Goal: Check status: Check status

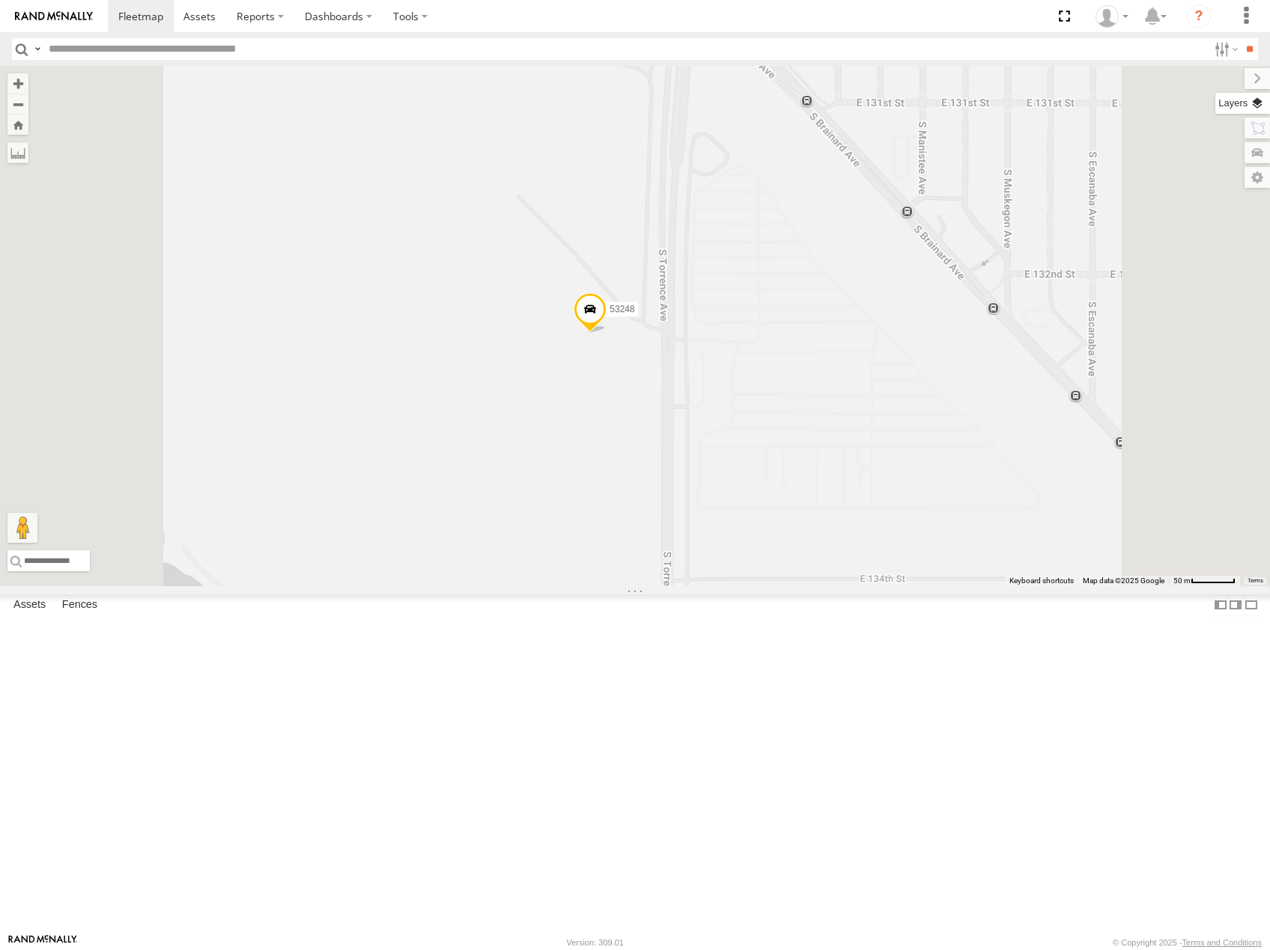
click at [1252, 100] on label at bounding box center [1242, 103] width 55 height 21
click at [0, 0] on span "Basemaps" at bounding box center [0, 0] width 0 height 0
click at [0, 0] on label "Satellite" at bounding box center [0, 0] width 0 height 0
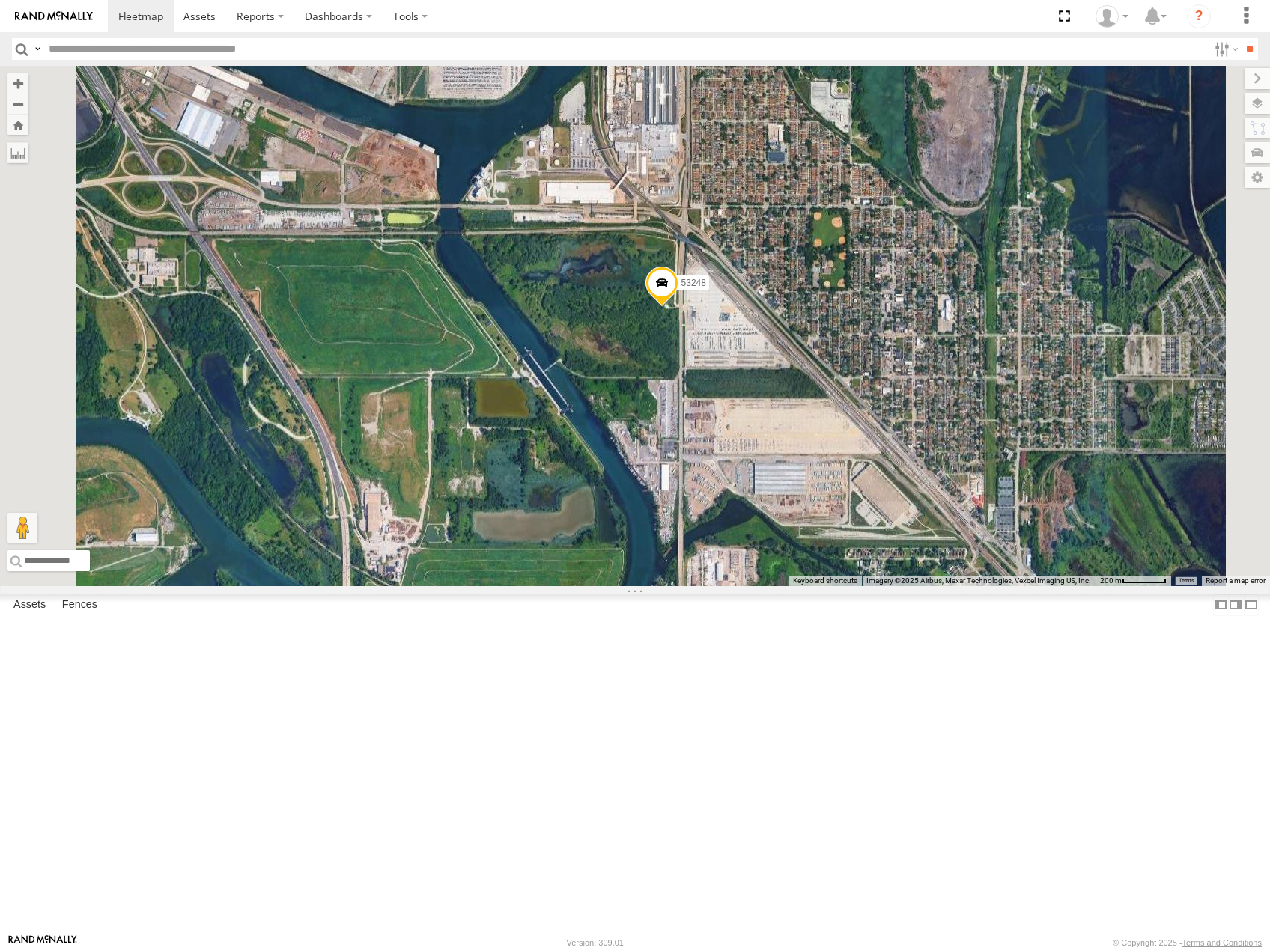
click at [678, 307] on span at bounding box center [661, 287] width 33 height 40
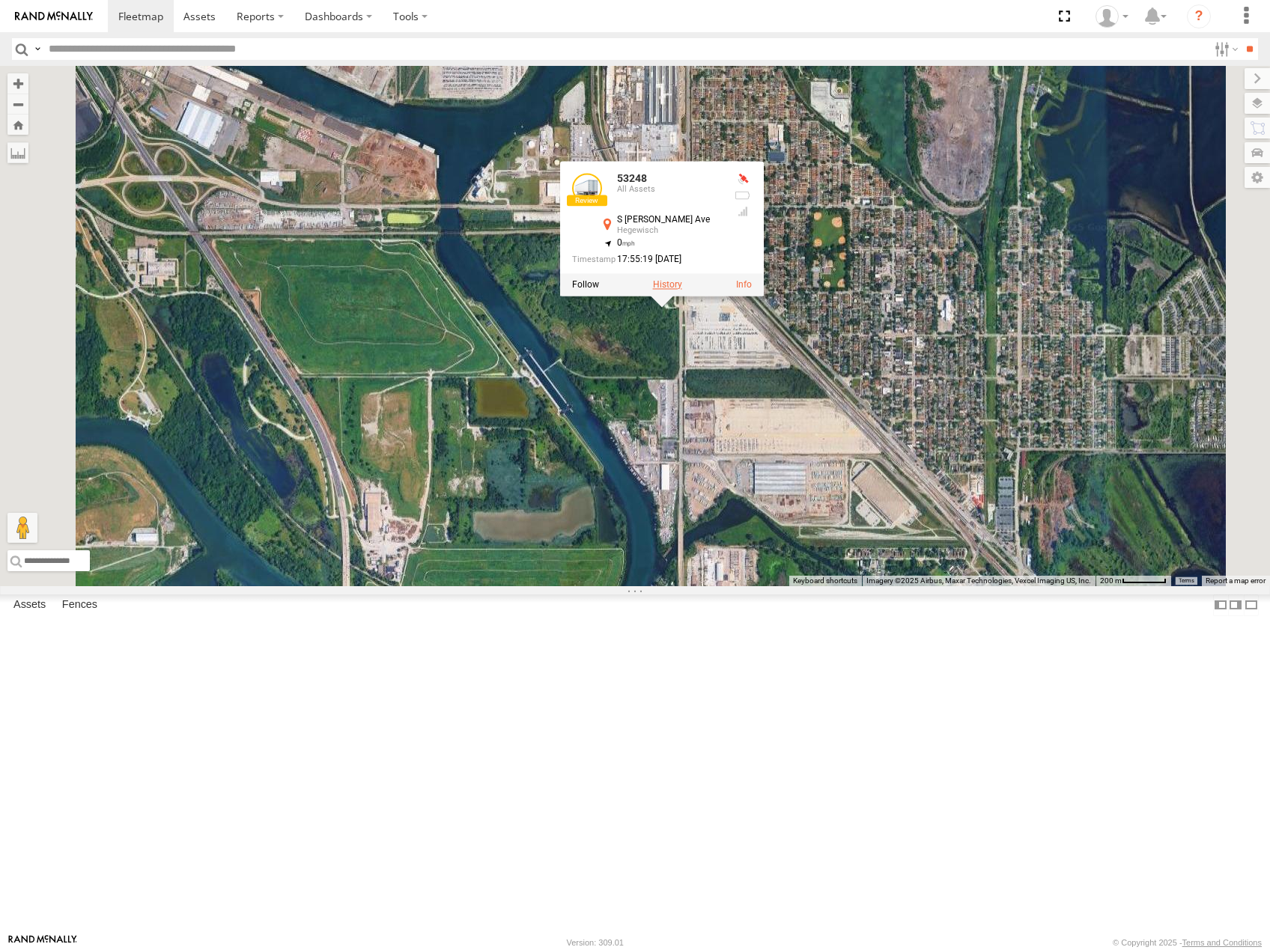
click at [682, 290] on label at bounding box center [667, 284] width 29 height 10
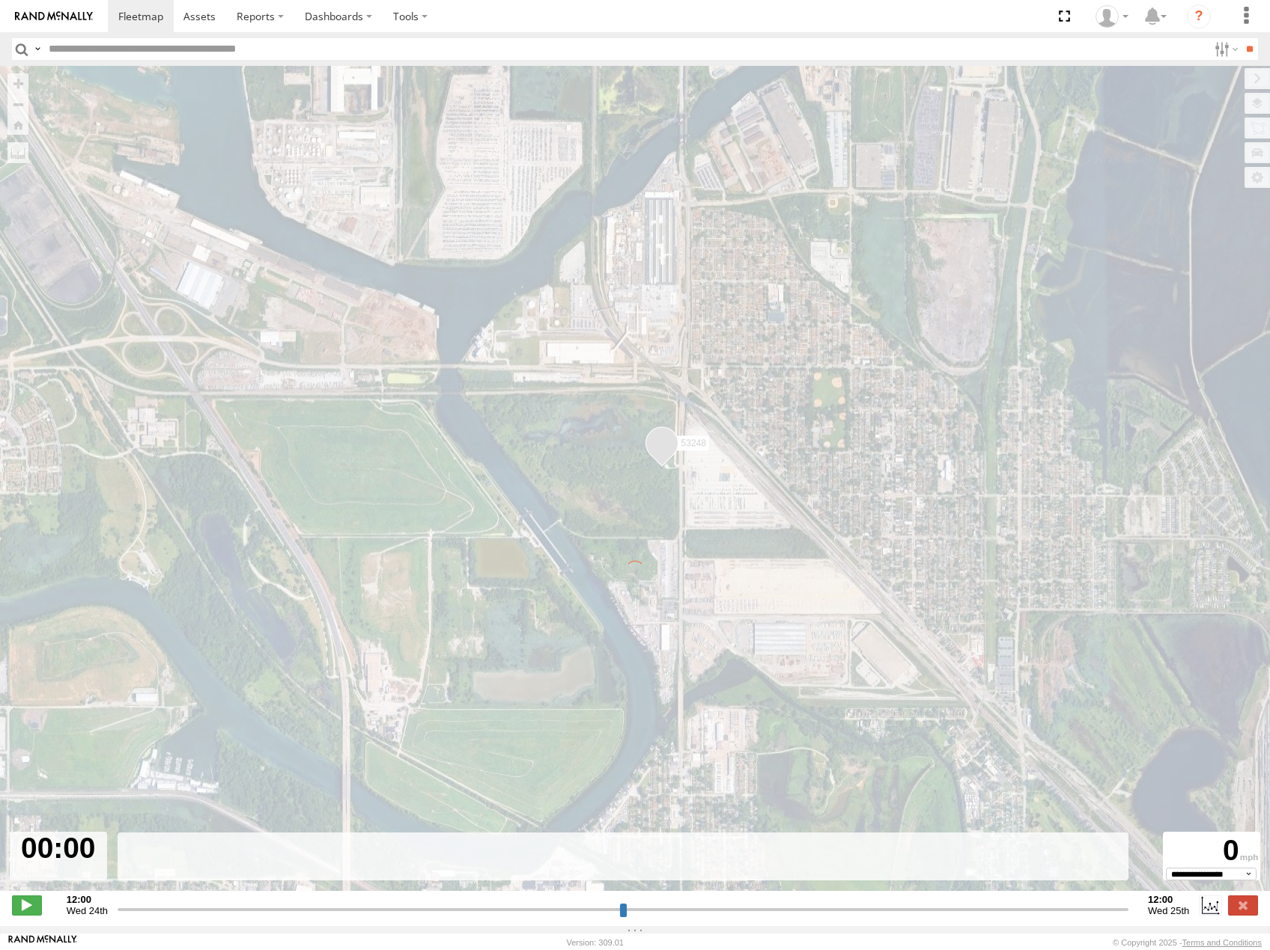
type input "**********"
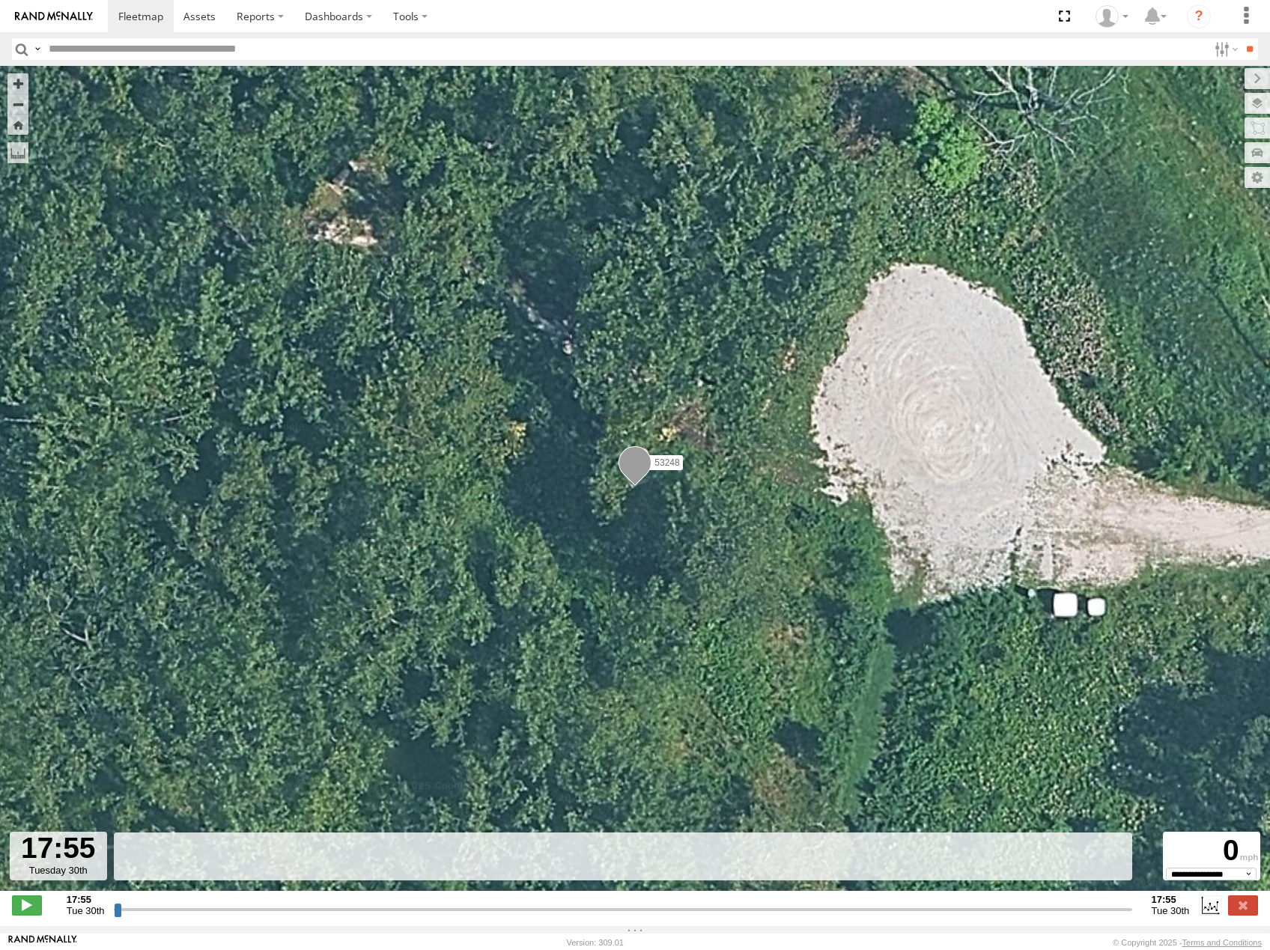
drag, startPoint x: 118, startPoint y: 922, endPoint x: 292, endPoint y: 919, distance: 173.7
click at [291, 916] on input "range" at bounding box center [623, 909] width 1018 height 14
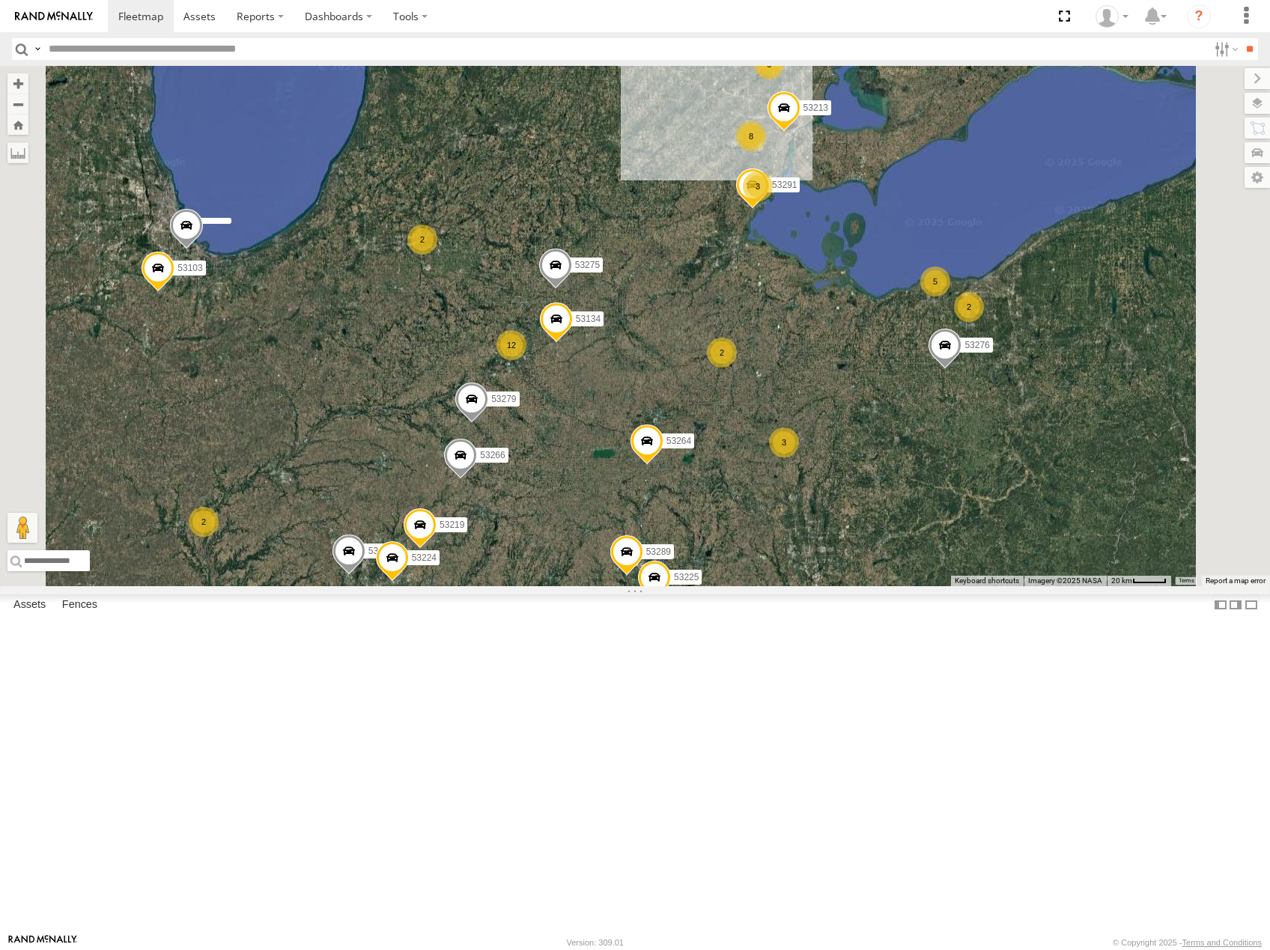
drag, startPoint x: 492, startPoint y: 375, endPoint x: 964, endPoint y: 435, distance: 476.2
click at [964, 435] on div "53247 53266 53264 53288 53216 53279 53275 53210 53103 53207 53276 53134 26 3 12…" at bounding box center [635, 326] width 1270 height 520
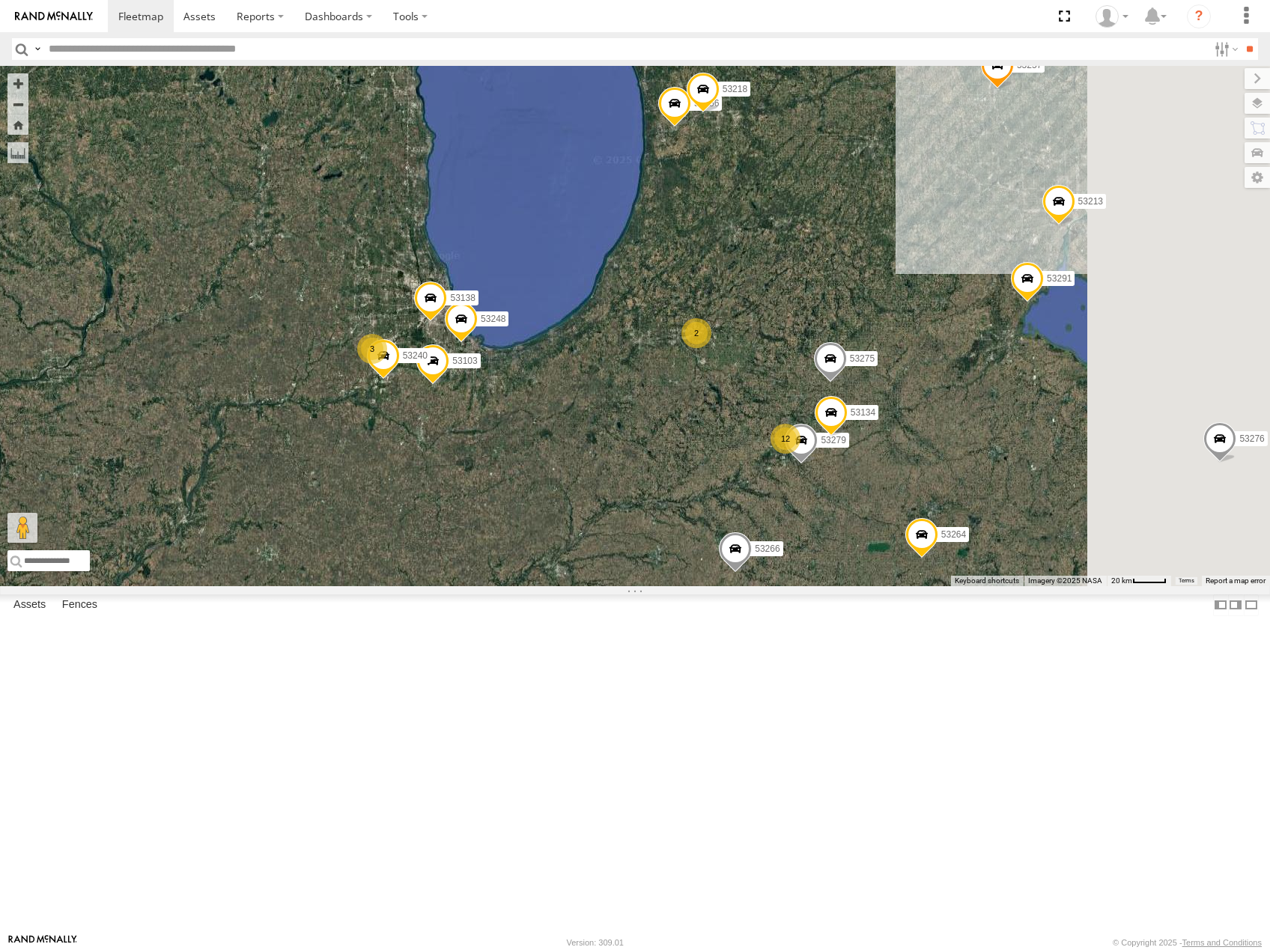
drag, startPoint x: 991, startPoint y: 510, endPoint x: 895, endPoint y: 506, distance: 95.9
click at [895, 507] on div "53247 53266 53264 53288 53216 53279 53275 53210 53103 53207 53276 53134 53149 5…" at bounding box center [635, 326] width 1270 height 520
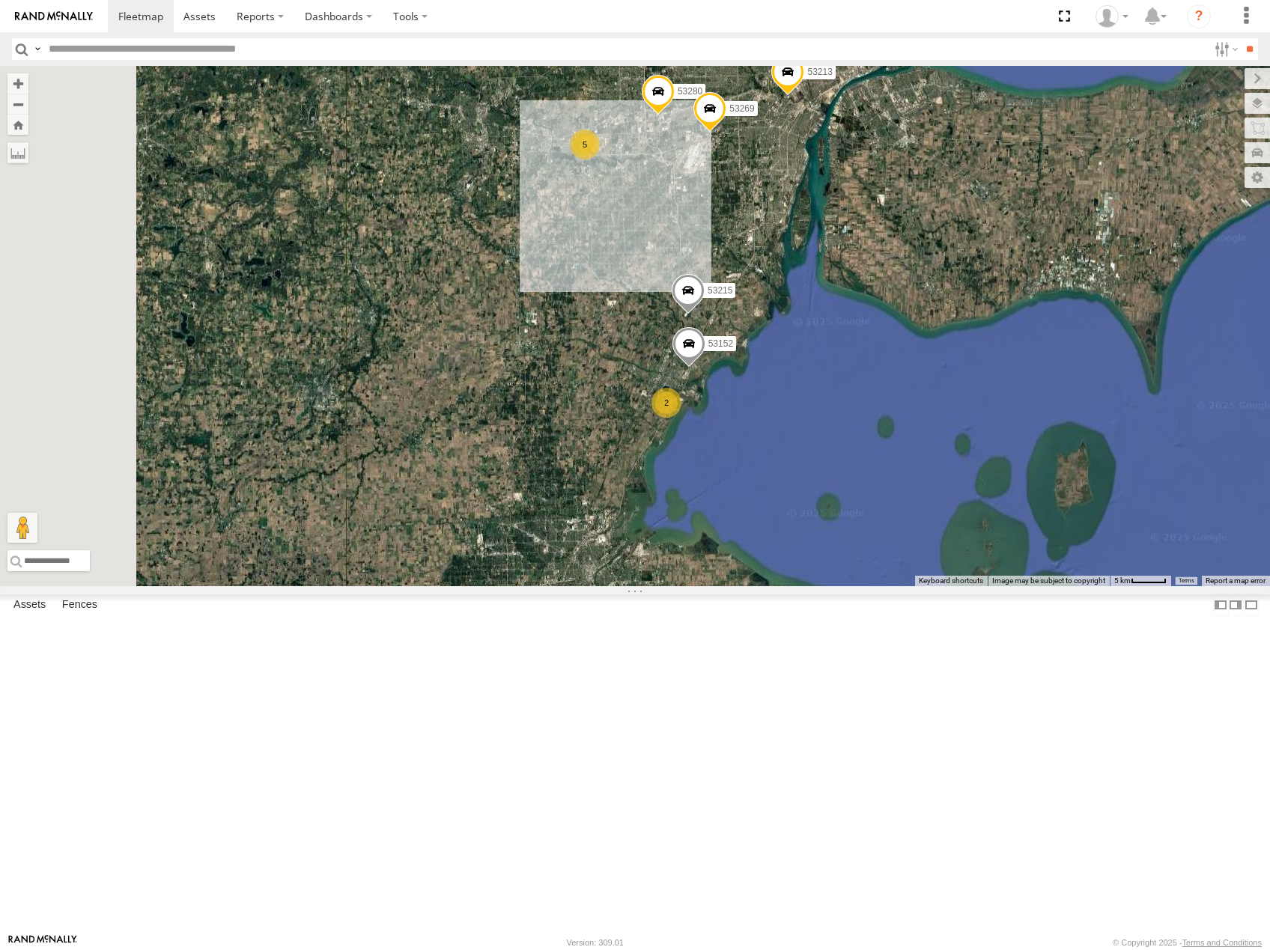
drag, startPoint x: 783, startPoint y: 388, endPoint x: 837, endPoint y: 514, distance: 136.8
click at [838, 515] on div "53247 53266 53264 53288 53216 53279 53275 53210 53103 53207 53276 53134 53149 5…" at bounding box center [635, 326] width 1270 height 520
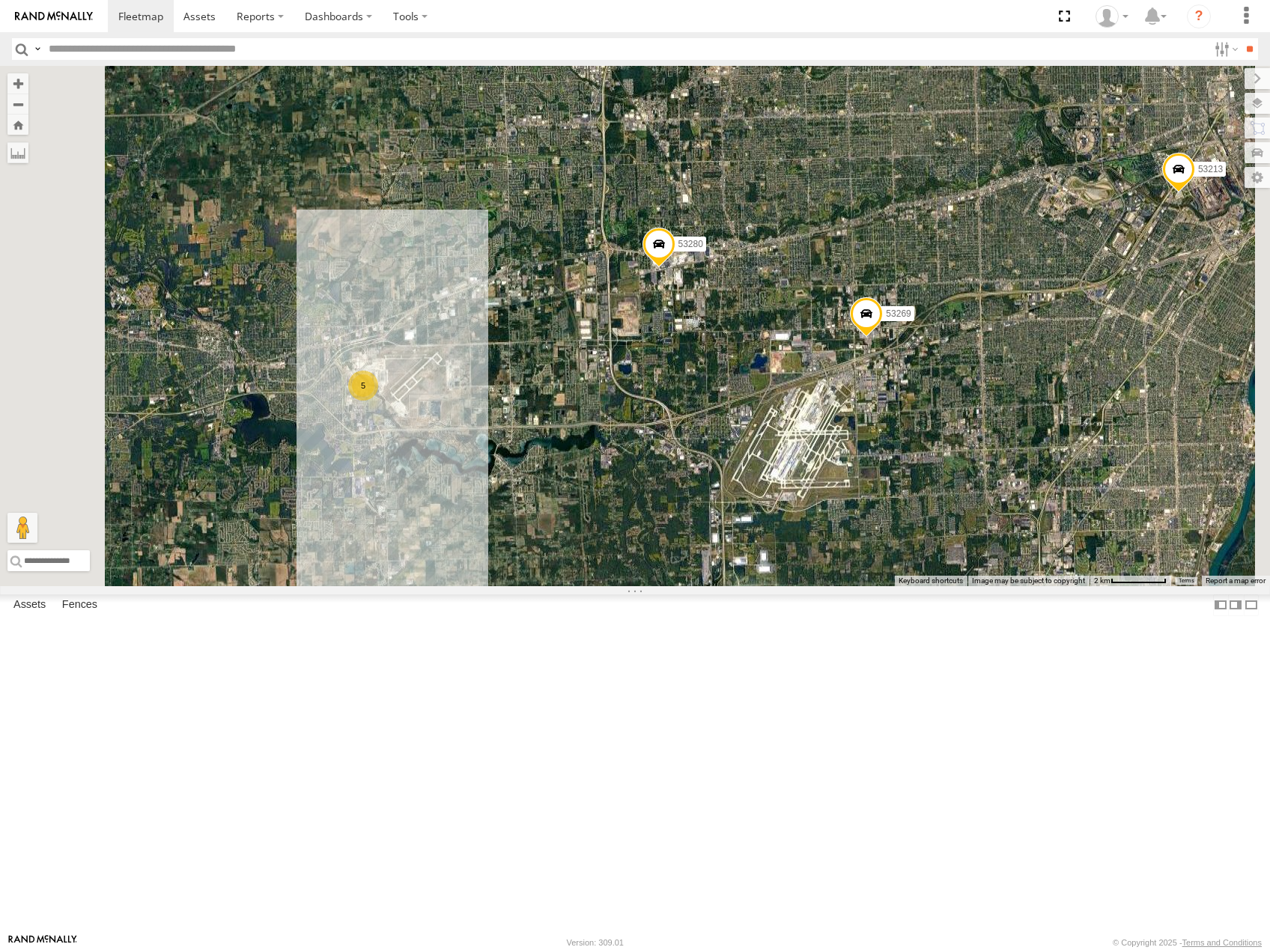
drag, startPoint x: 1017, startPoint y: 434, endPoint x: 1013, endPoint y: 469, distance: 36.1
click at [1013, 469] on div "53247 53266 53264 53288 53216 53279 53275 53210 53103 53207 53276 53134 53149 5…" at bounding box center [635, 326] width 1270 height 520
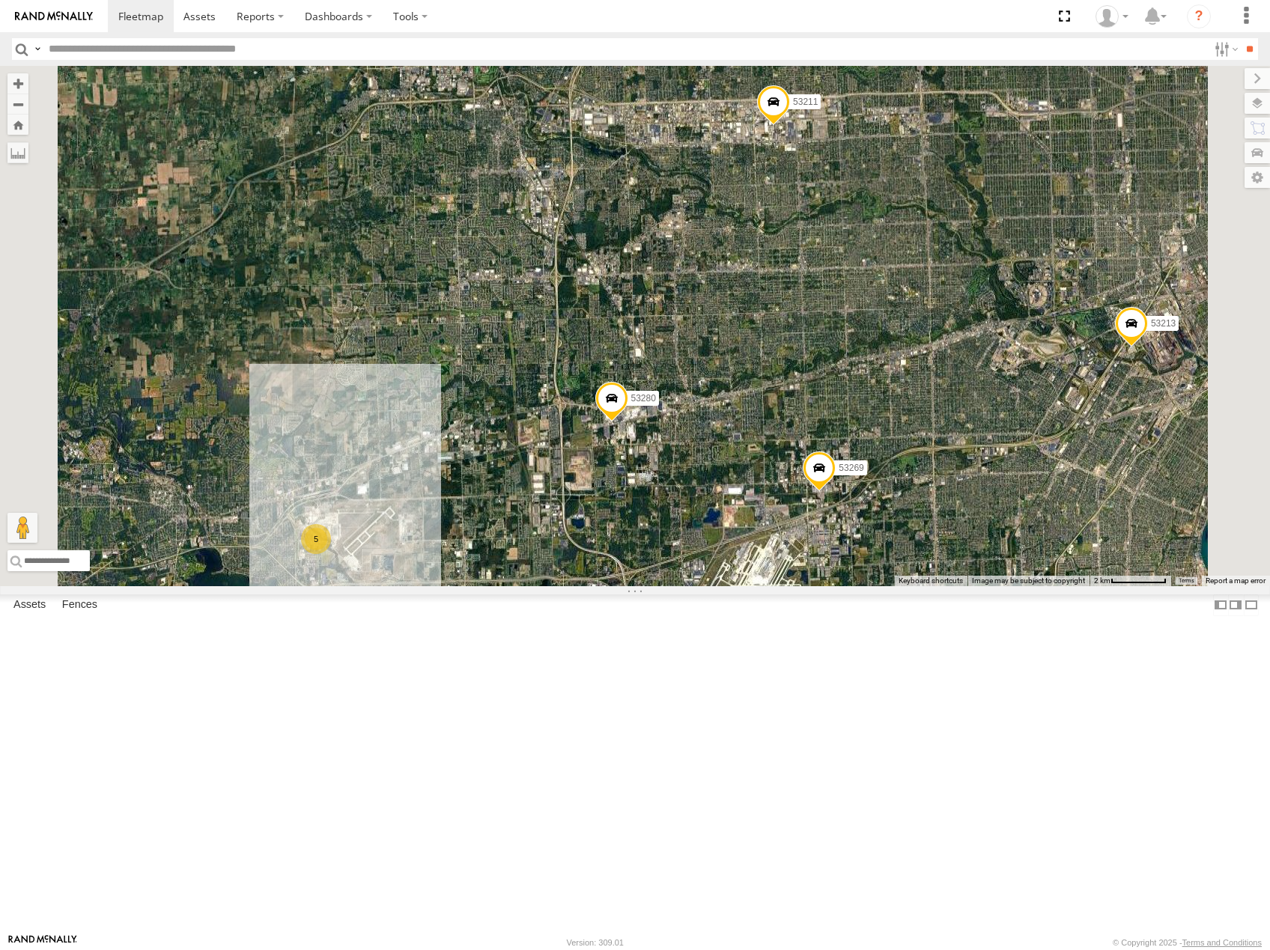
drag, startPoint x: 948, startPoint y: 503, endPoint x: 940, endPoint y: 526, distance: 24.4
click at [940, 526] on div "53247 53266 53264 53288 53216 53279 53275 53210 53103 53207 53276 53134 53149 5…" at bounding box center [635, 326] width 1270 height 520
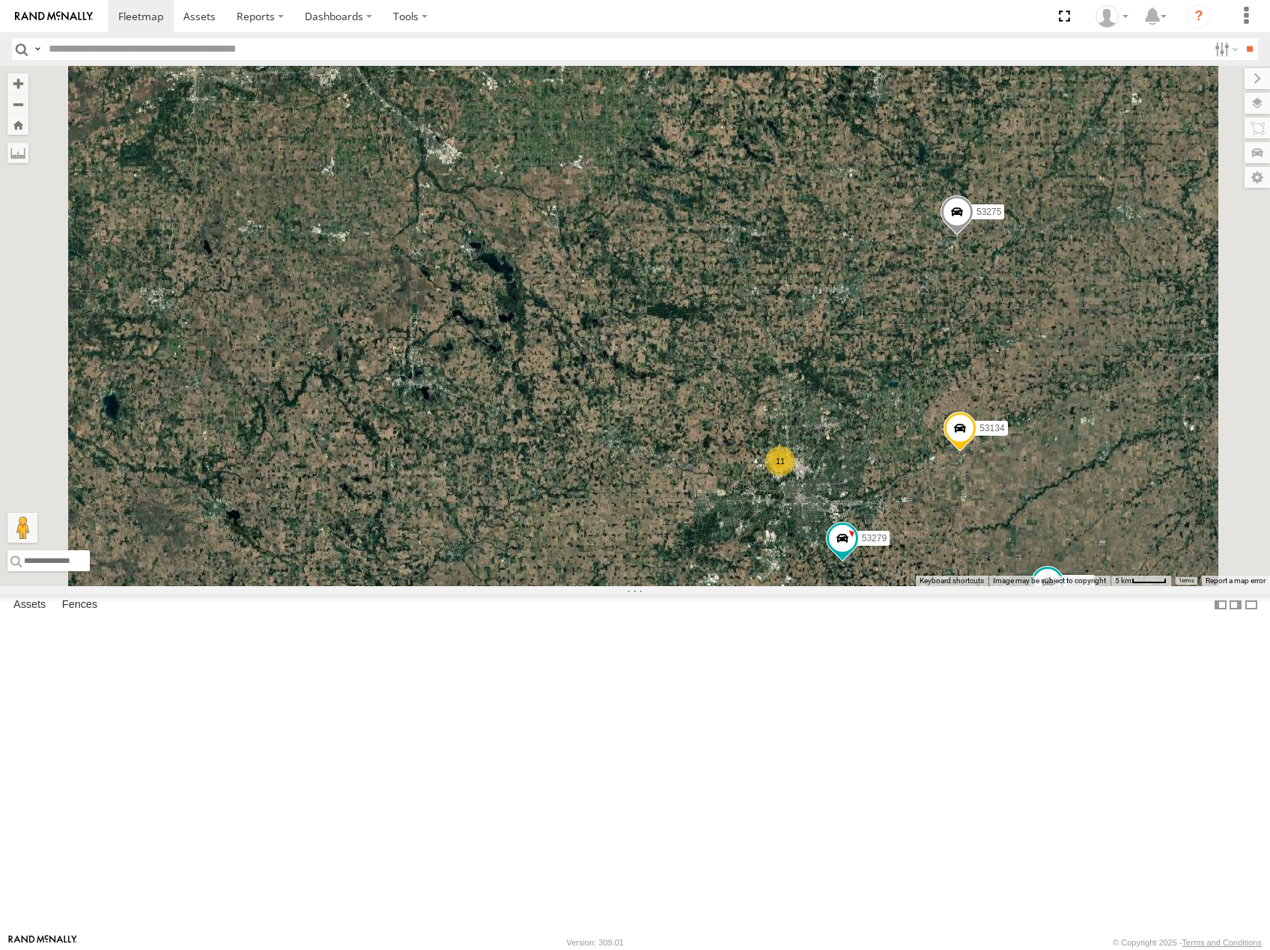
drag, startPoint x: 1077, startPoint y: 598, endPoint x: 1064, endPoint y: 553, distance: 46.7
click at [1067, 557] on div "53275 53103 53266 53276 53264 53216 53247 53210 53207 53288 53149 53279 53256 5…" at bounding box center [635, 326] width 1270 height 520
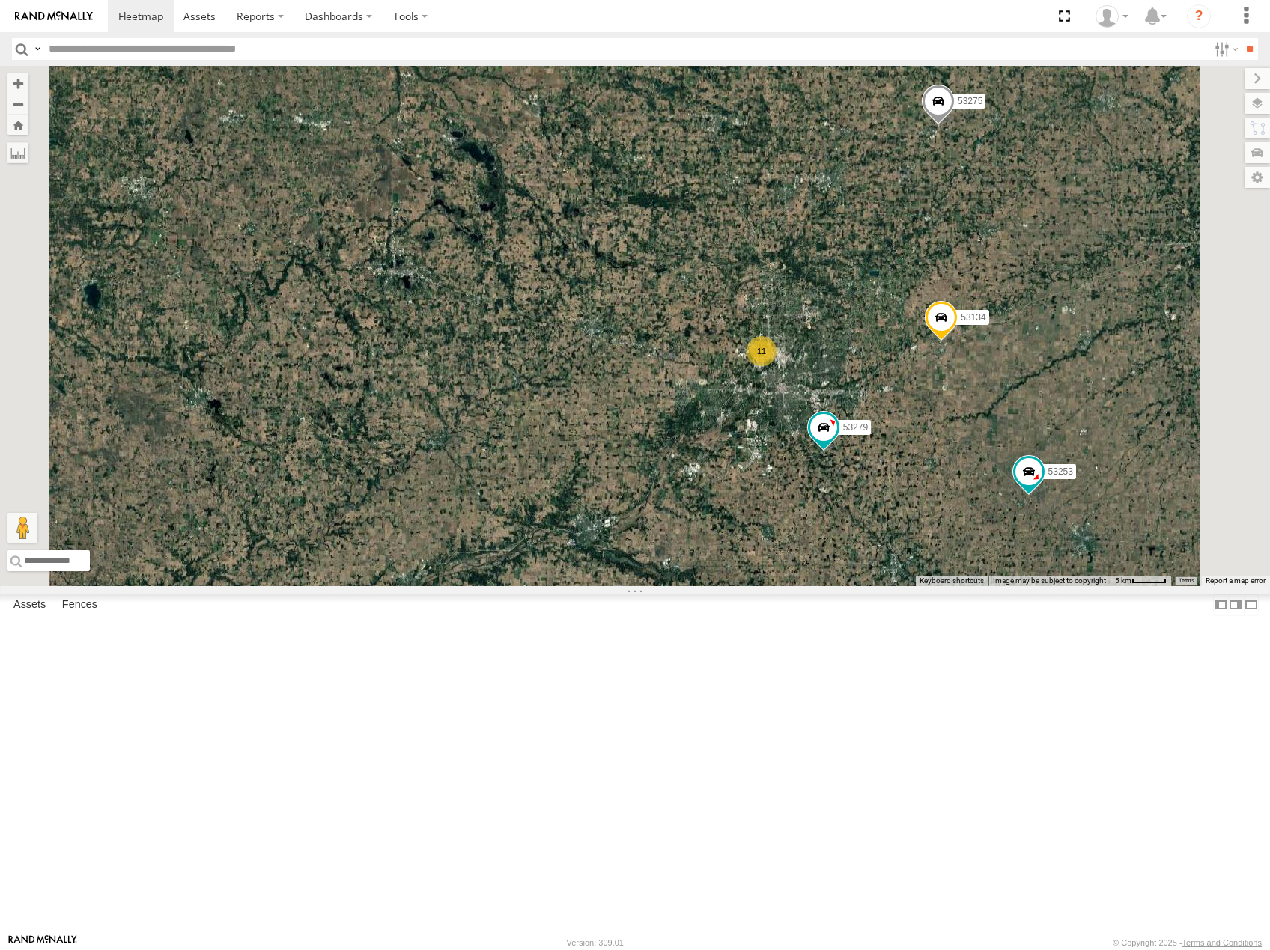
drag, startPoint x: 1065, startPoint y: 398, endPoint x: 1051, endPoint y: 505, distance: 108.7
click at [1051, 505] on div "53275 53103 53266 53276 53264 53216 53247 53210 53207 53288 53149 53279 53256 5…" at bounding box center [635, 326] width 1270 height 520
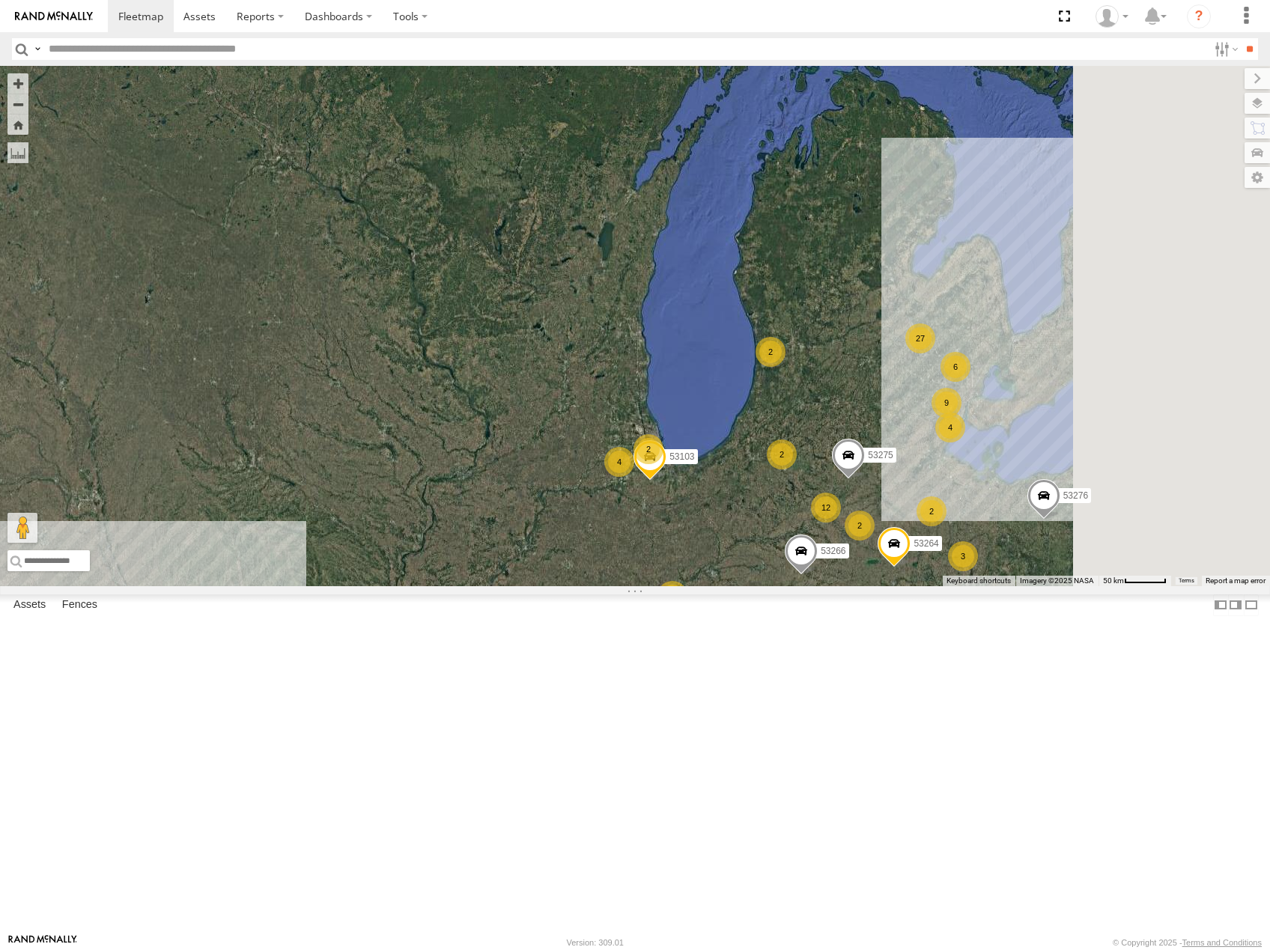
drag, startPoint x: 1232, startPoint y: 752, endPoint x: 1037, endPoint y: 664, distance: 214.5
click at [1040, 586] on div "53275 53103 53266 53276 53264 53216 53247 53210 53207 53288 27 4 12 6 9 4 2 3 3…" at bounding box center [635, 326] width 1270 height 520
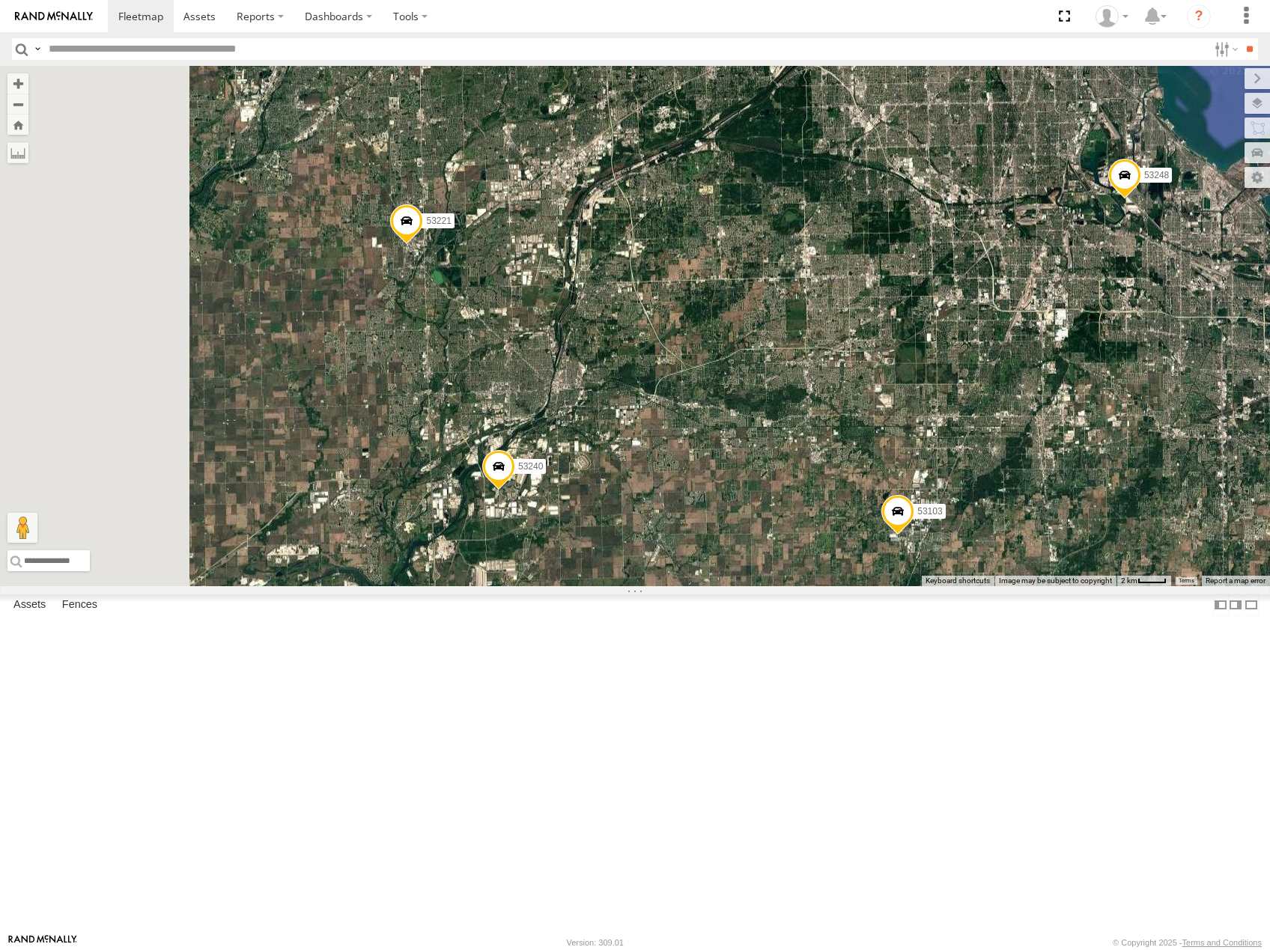
click at [1096, 439] on div "53216 53247 53275 53103 53207 53264 53288 53149 53279 53225 53256 53289 53266 5…" at bounding box center [635, 326] width 1270 height 520
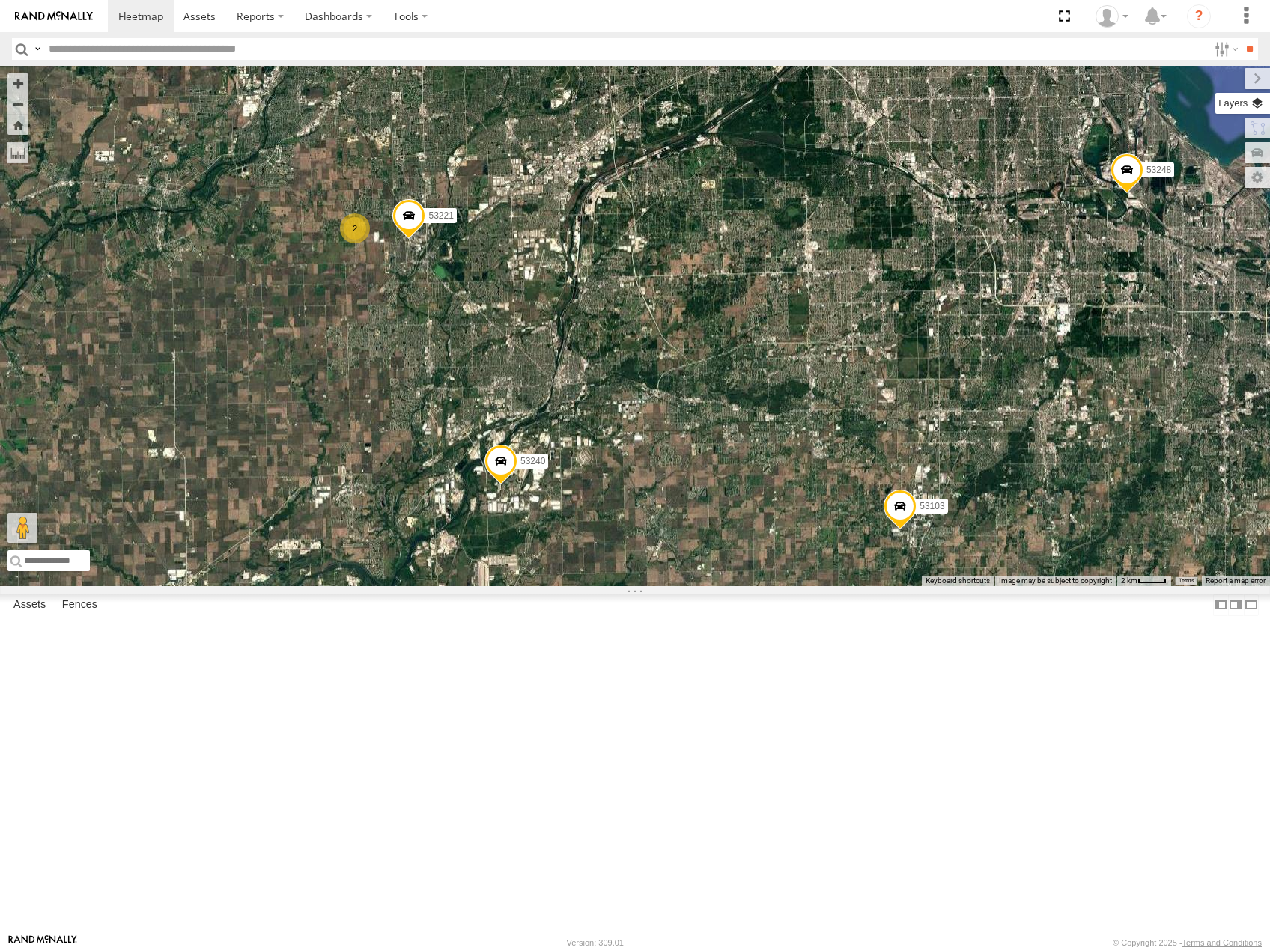
click at [1262, 108] on label at bounding box center [1242, 103] width 55 height 21
click at [0, 0] on span "Basemaps" at bounding box center [0, 0] width 0 height 0
click at [0, 0] on span "Roadmap" at bounding box center [0, 0] width 0 height 0
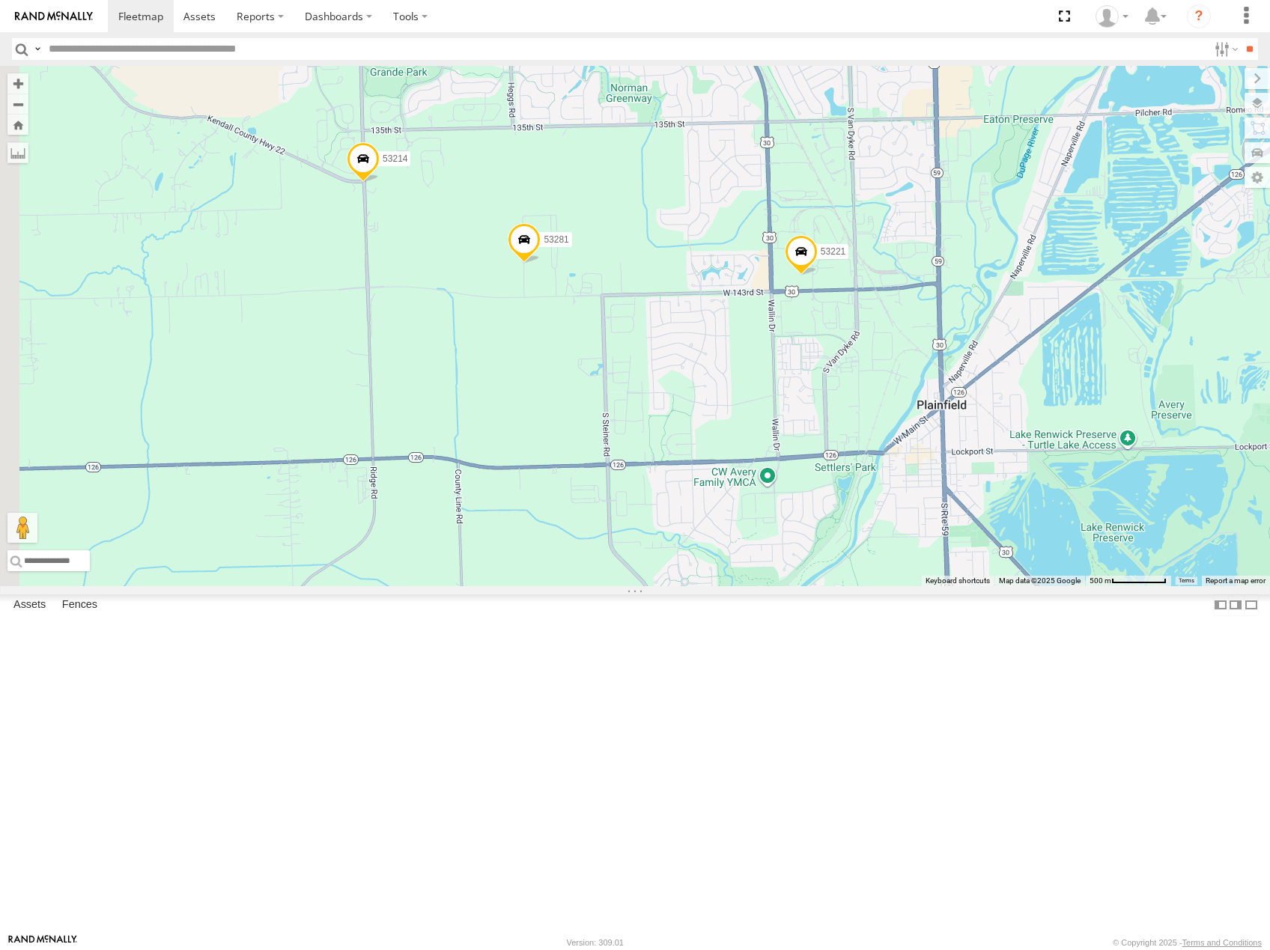
drag, startPoint x: 632, startPoint y: 444, endPoint x: 655, endPoint y: 422, distance: 31.8
click at [641, 436] on div "53216 53247 53275 53103 53207 53264 53288 53149 53279 53225 53256 53289 53266 5…" at bounding box center [635, 326] width 1270 height 520
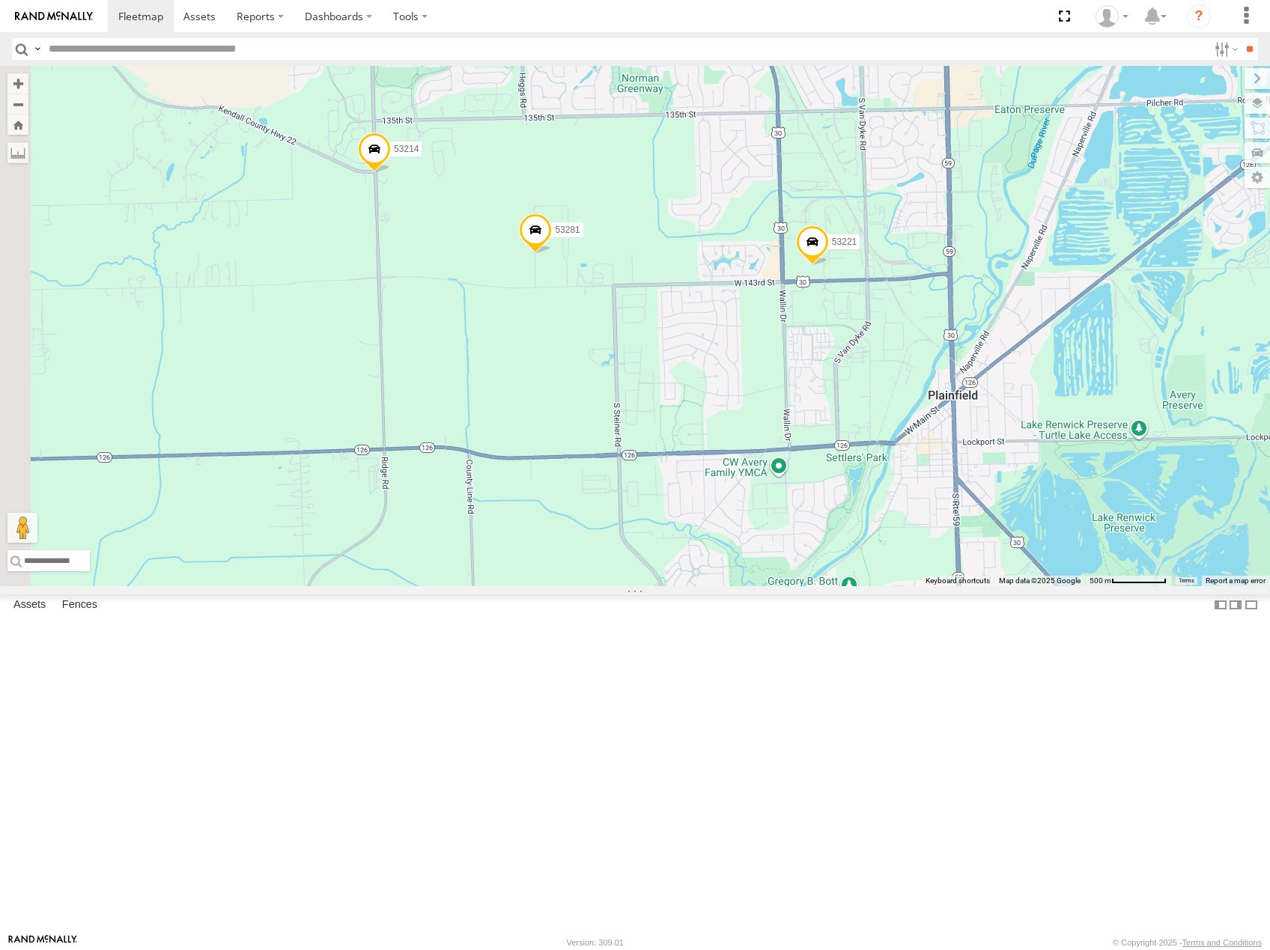
click at [0, 0] on span "Satellite" at bounding box center [0, 0] width 0 height 0
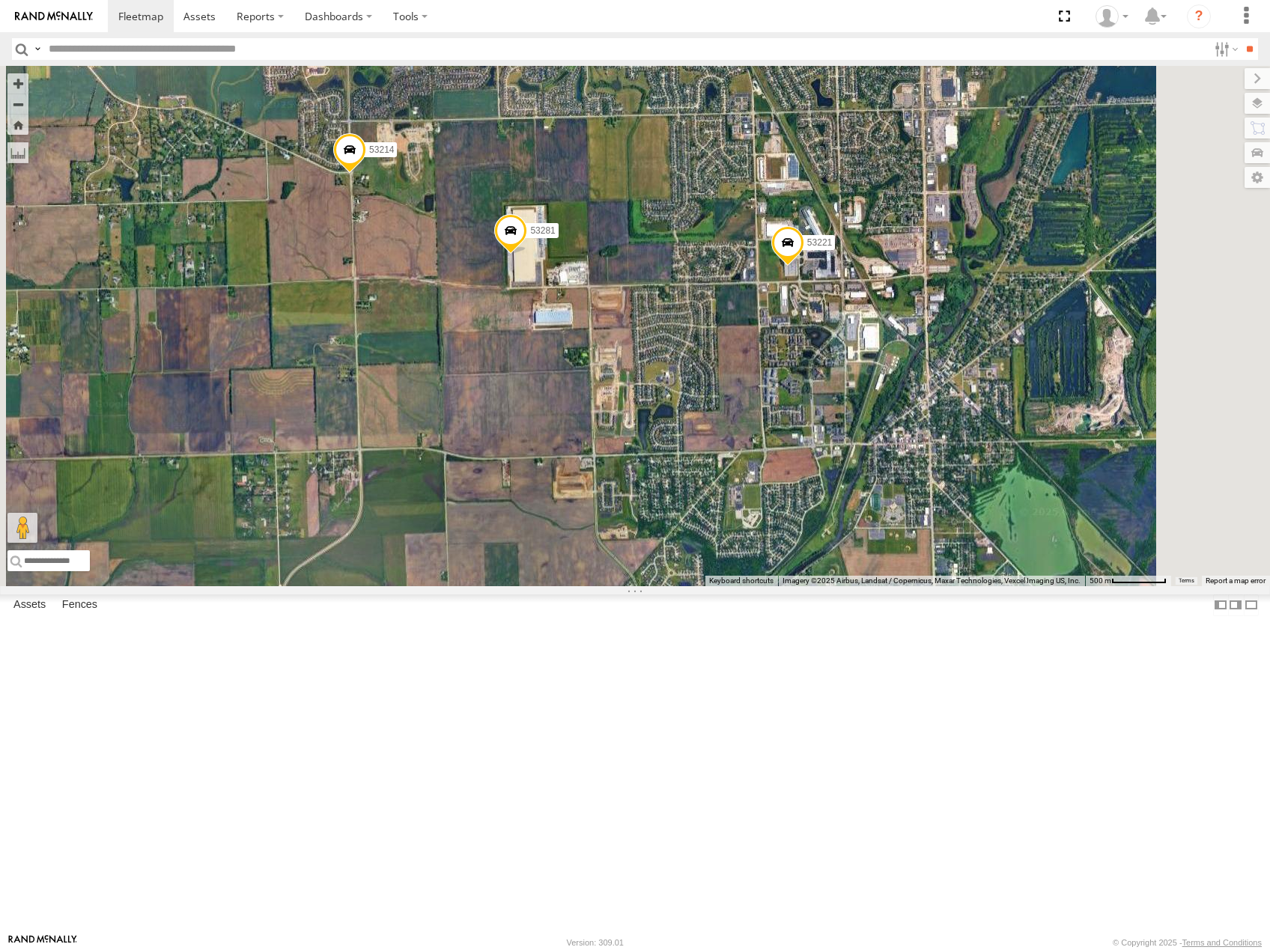
drag, startPoint x: 723, startPoint y: 463, endPoint x: 654, endPoint y: 458, distance: 68.3
click at [654, 458] on div "53216 53247 53275 53103 53207 53264 53288 53149 53279 53225 53256 53289 53266 5…" at bounding box center [635, 326] width 1270 height 520
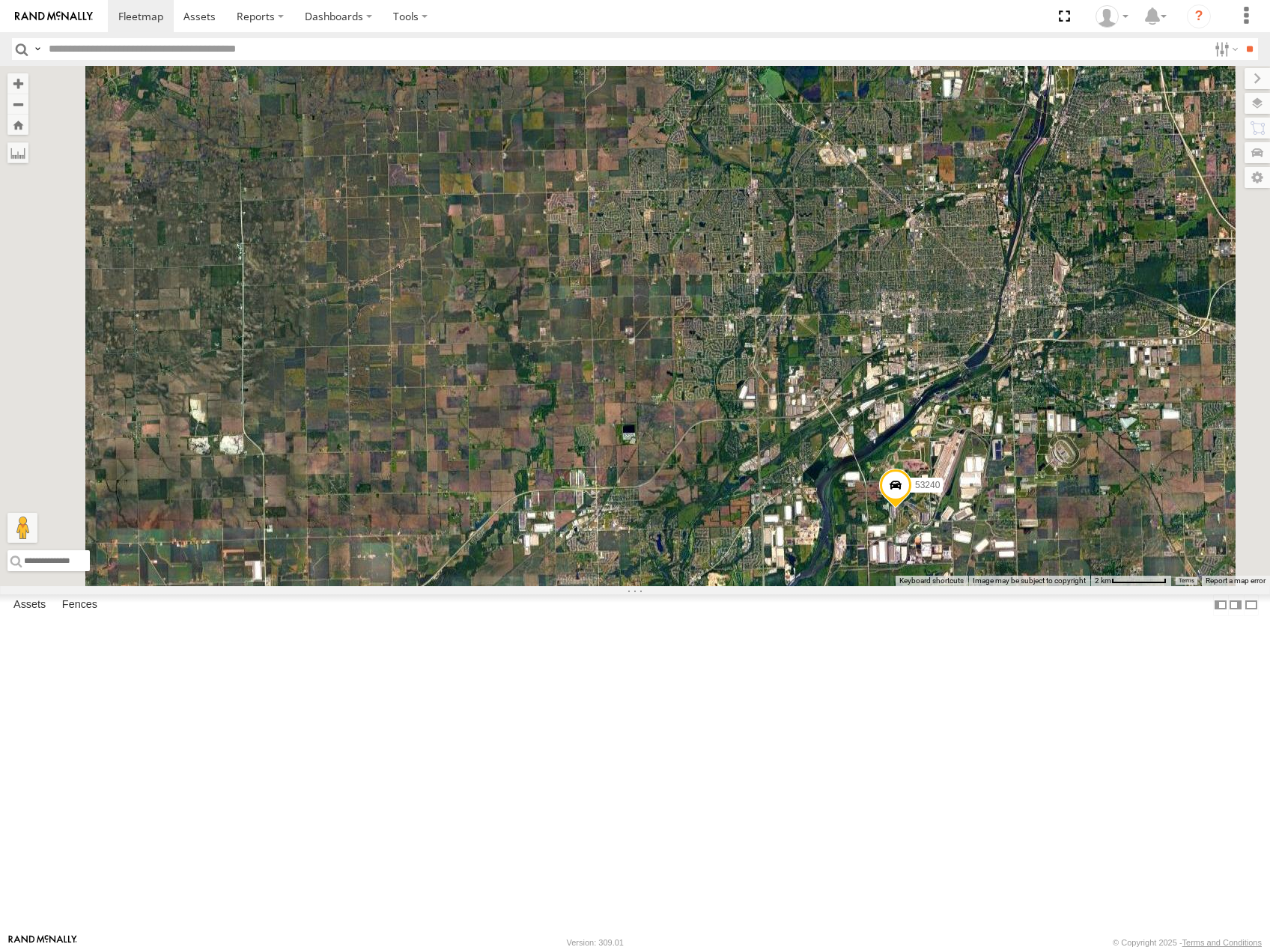
click at [0, 0] on span "Roadmap" at bounding box center [0, 0] width 0 height 0
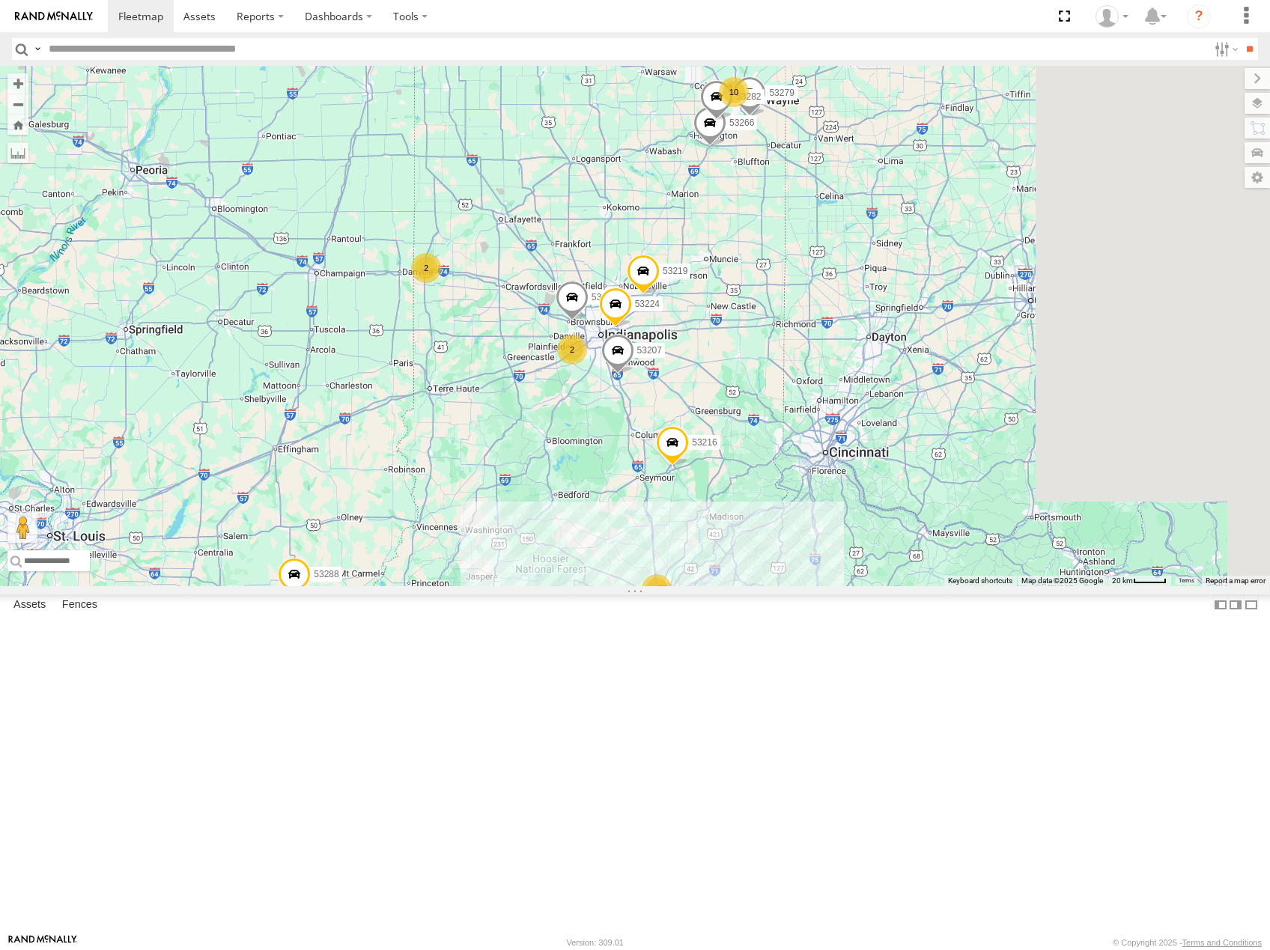
drag, startPoint x: 922, startPoint y: 388, endPoint x: 602, endPoint y: 279, distance: 338.3
click at [586, 288] on div "53240 5 10 53216 2 53149 7 53279 53210 2 53103 53207 2 3 53266 53219 53224 5313…" at bounding box center [635, 326] width 1270 height 520
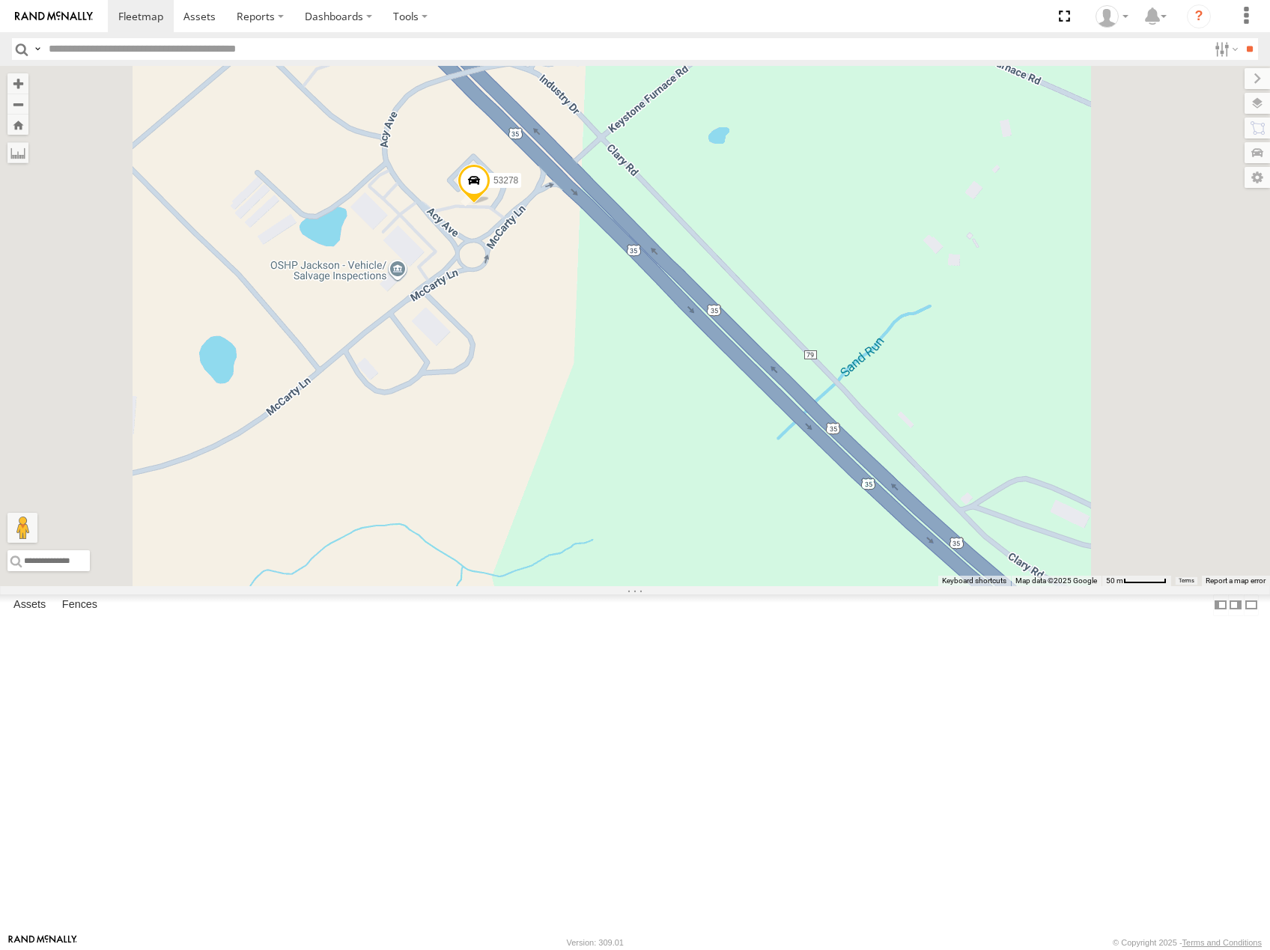
click at [0, 0] on span "Satellite" at bounding box center [0, 0] width 0 height 0
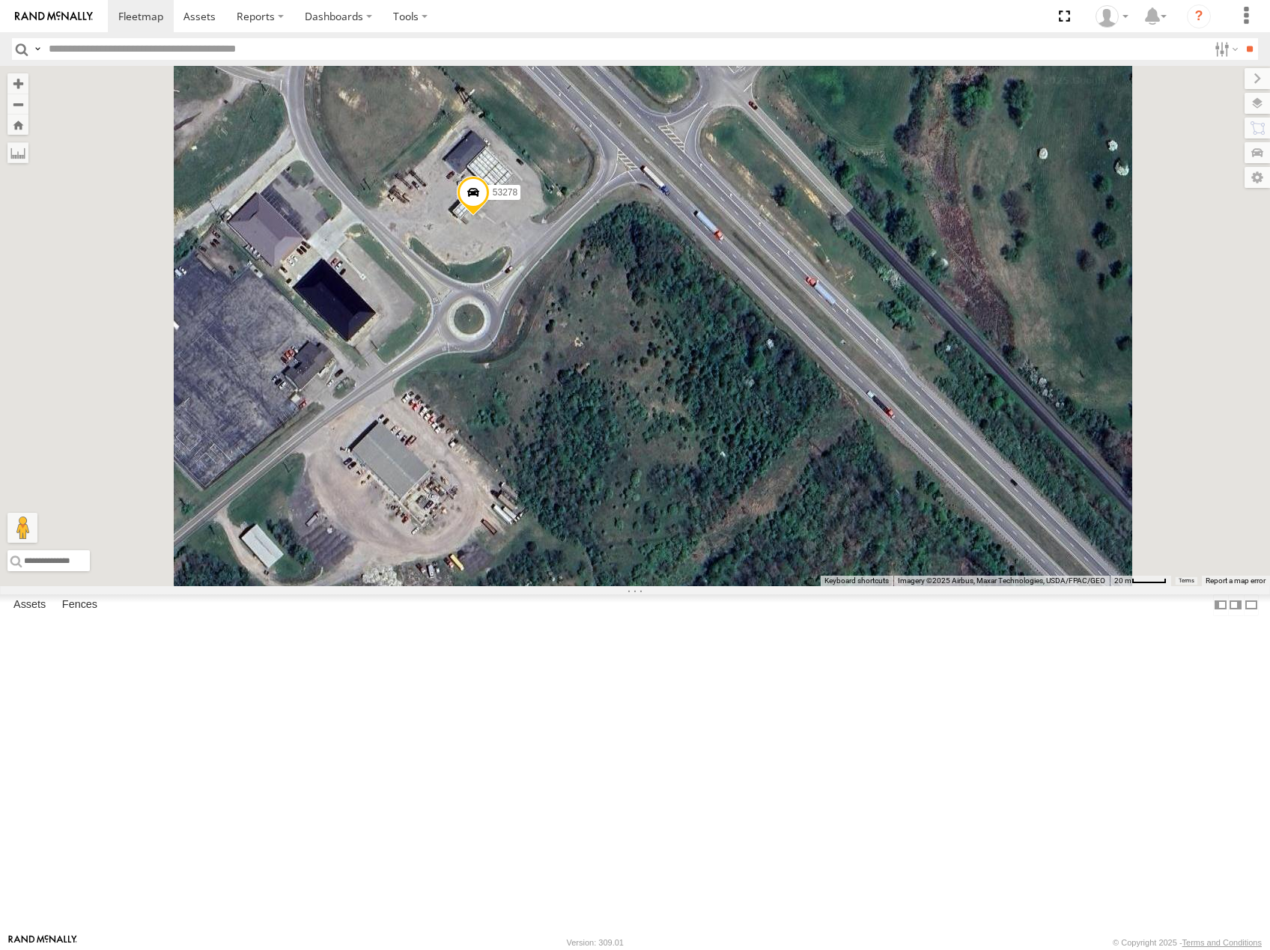
click at [0, 0] on span "Roadmap" at bounding box center [0, 0] width 0 height 0
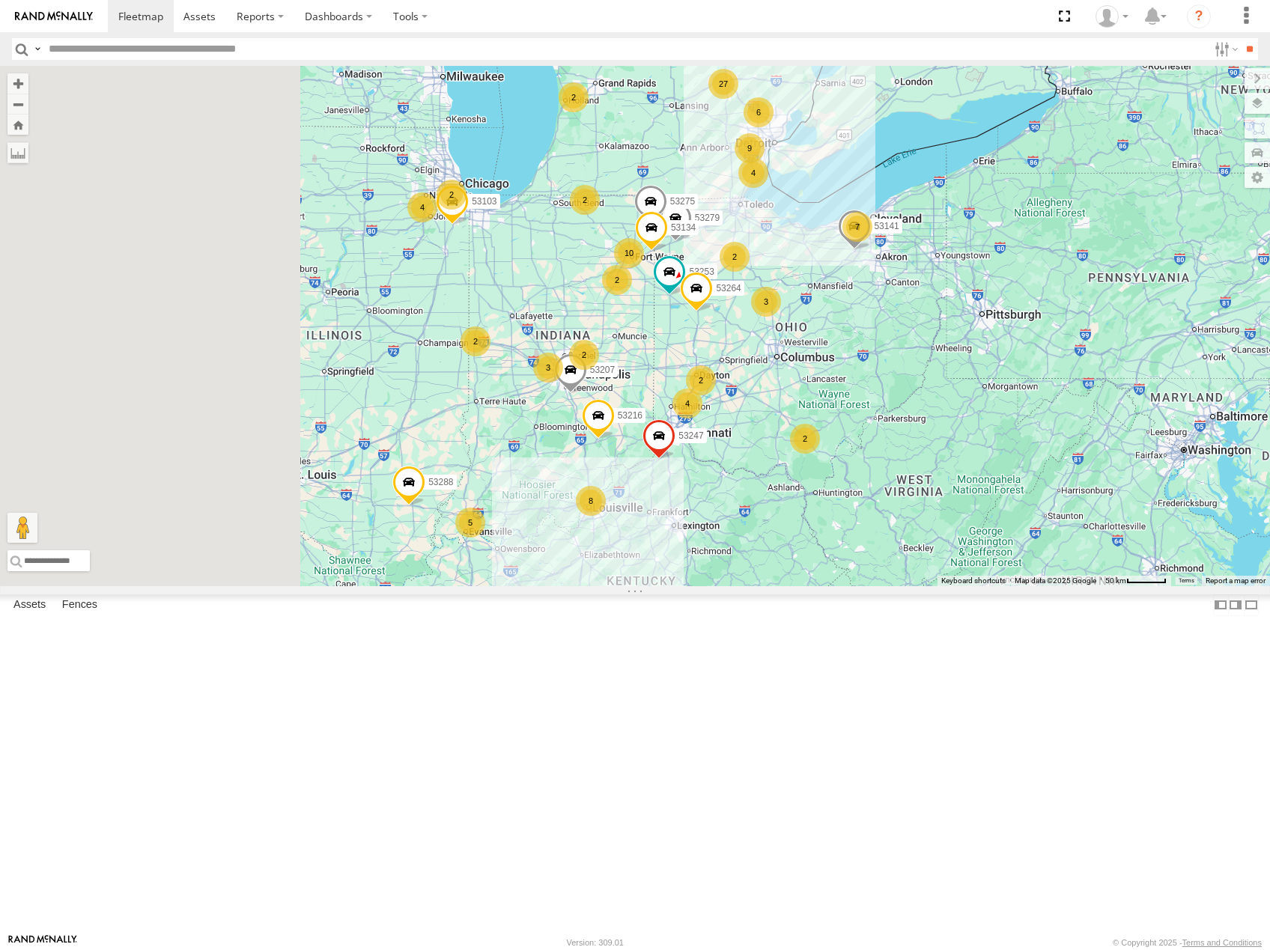
drag, startPoint x: 570, startPoint y: 482, endPoint x: 801, endPoint y: 567, distance: 246.3
click at [599, 370] on div "2" at bounding box center [584, 355] width 30 height 30
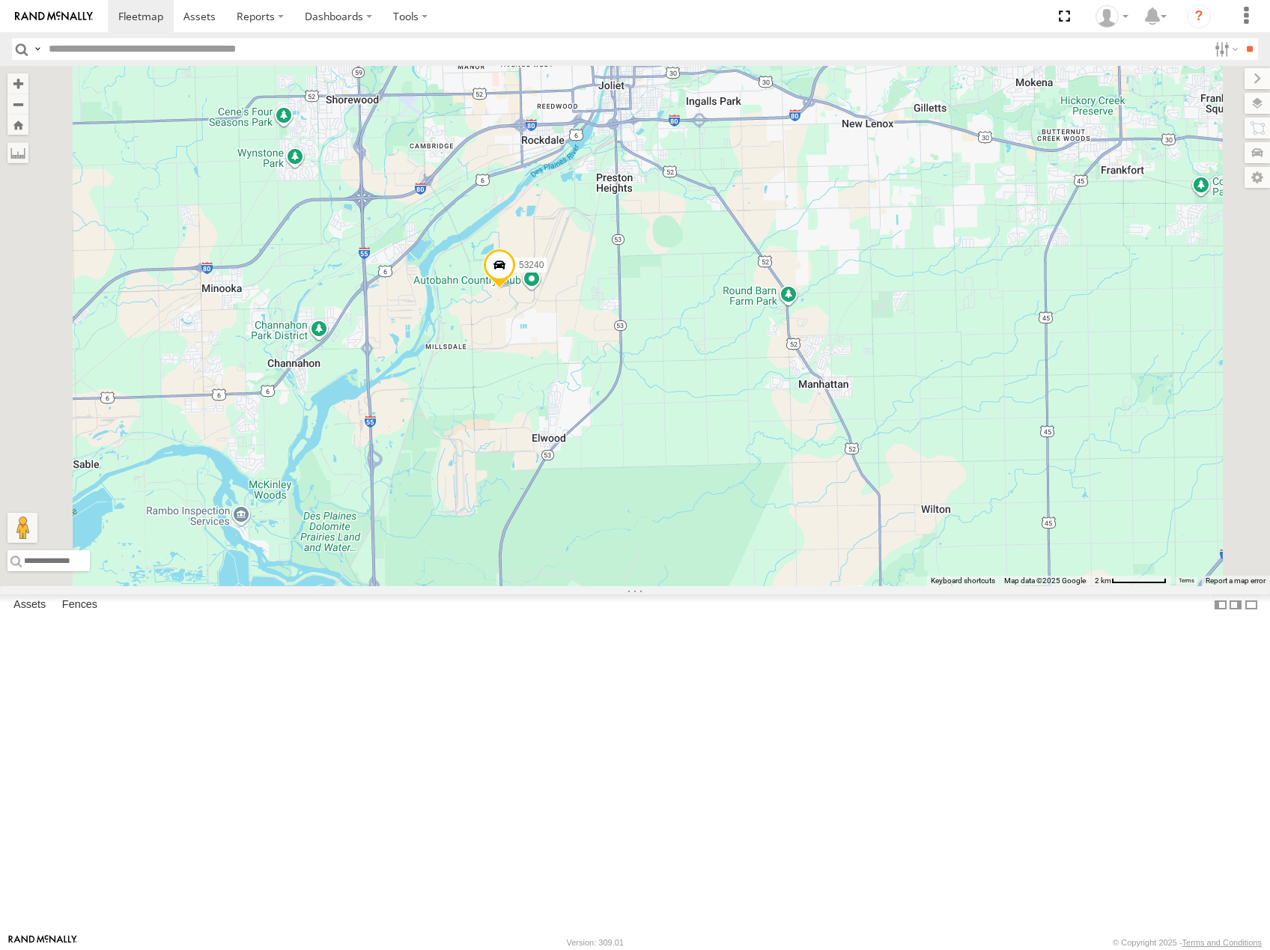
click at [0, 0] on span "Satellite" at bounding box center [0, 0] width 0 height 0
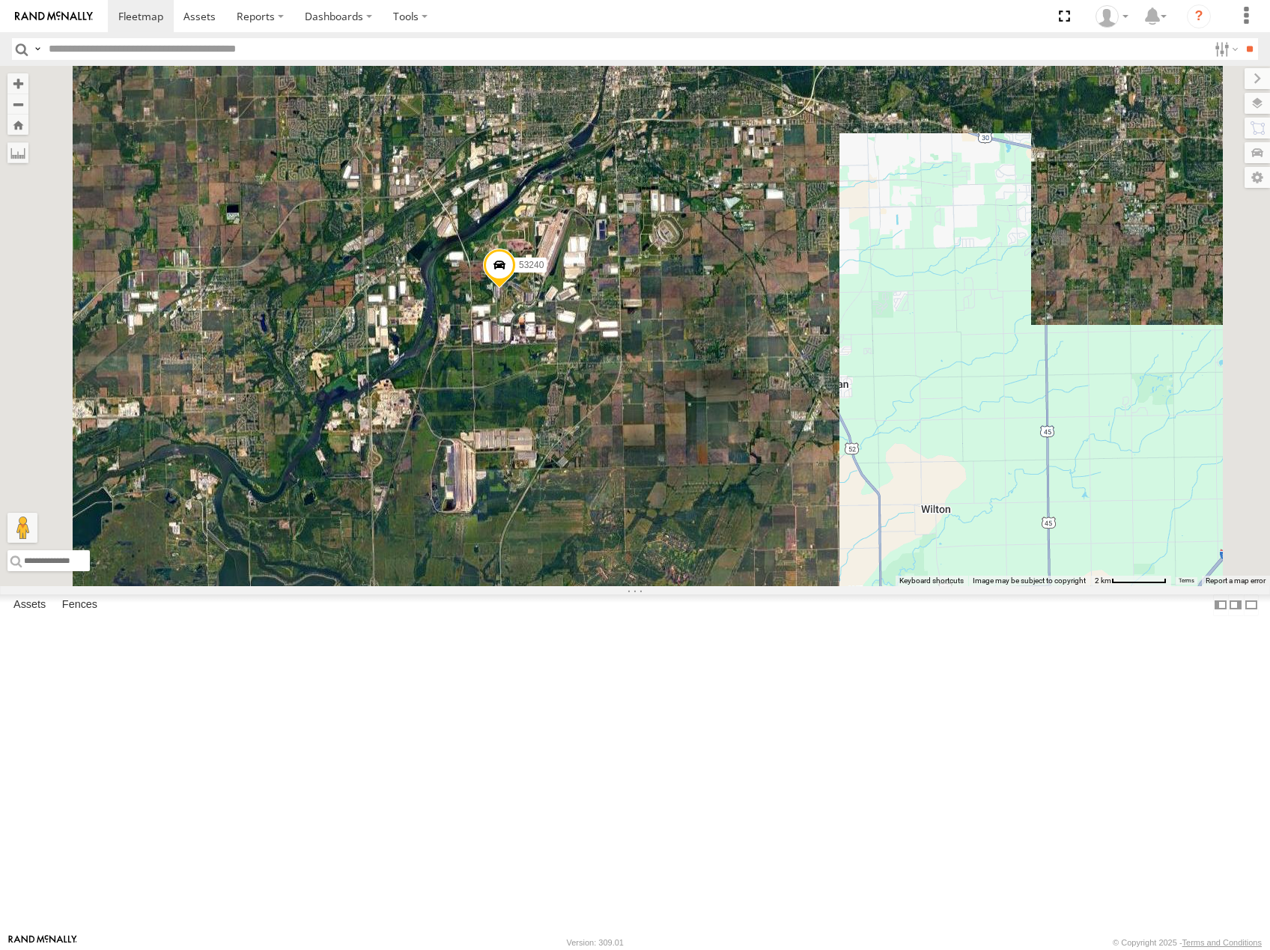
click at [0, 0] on span "Roadmap" at bounding box center [0, 0] width 0 height 0
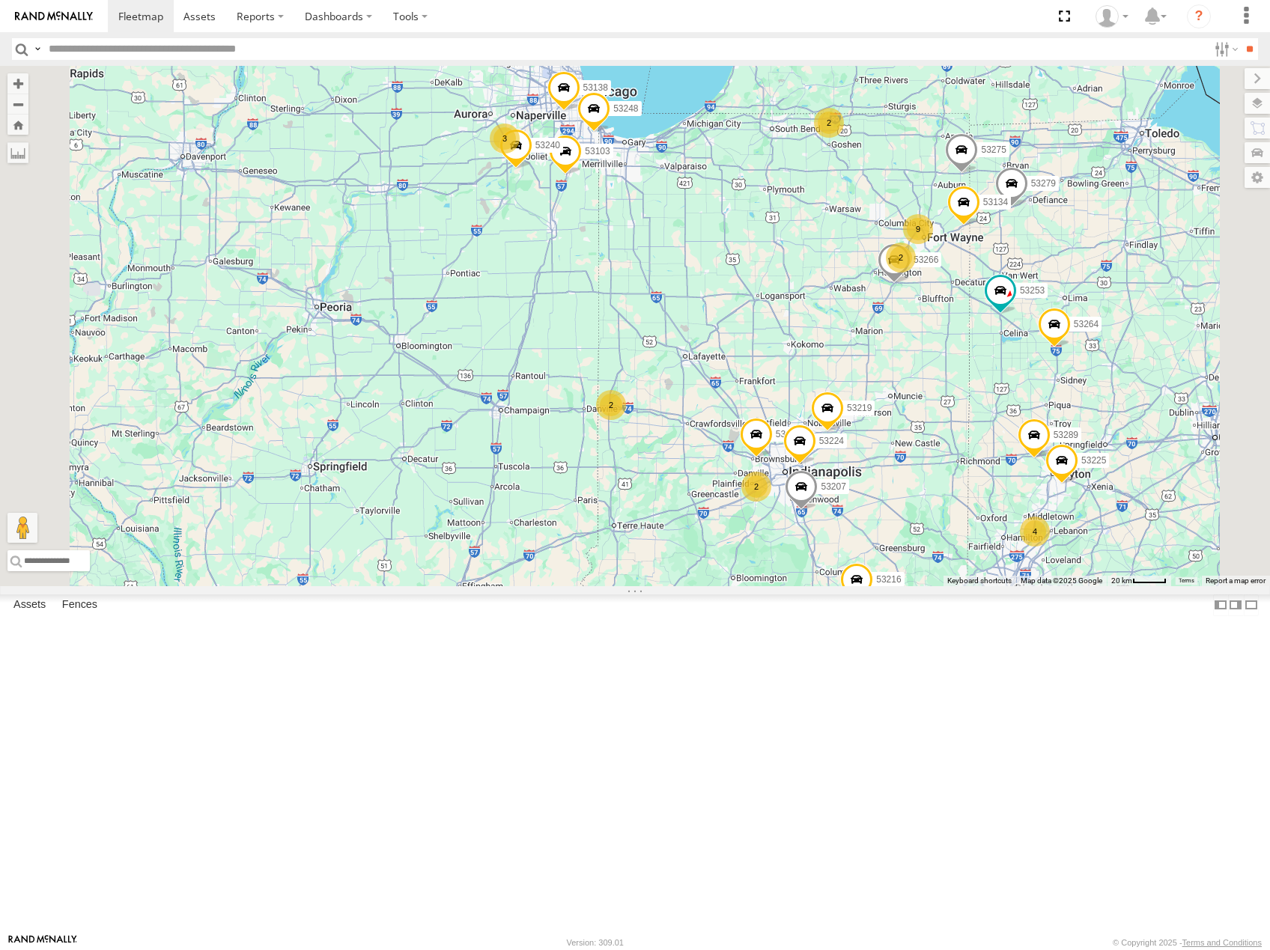
drag, startPoint x: 825, startPoint y: 496, endPoint x: 774, endPoint y: 408, distance: 102.0
click at [790, 438] on div "53216 53279 53247 53275 53103 53207 53253 53141 53264 53134 53288 53149 53225 5…" at bounding box center [635, 326] width 1270 height 520
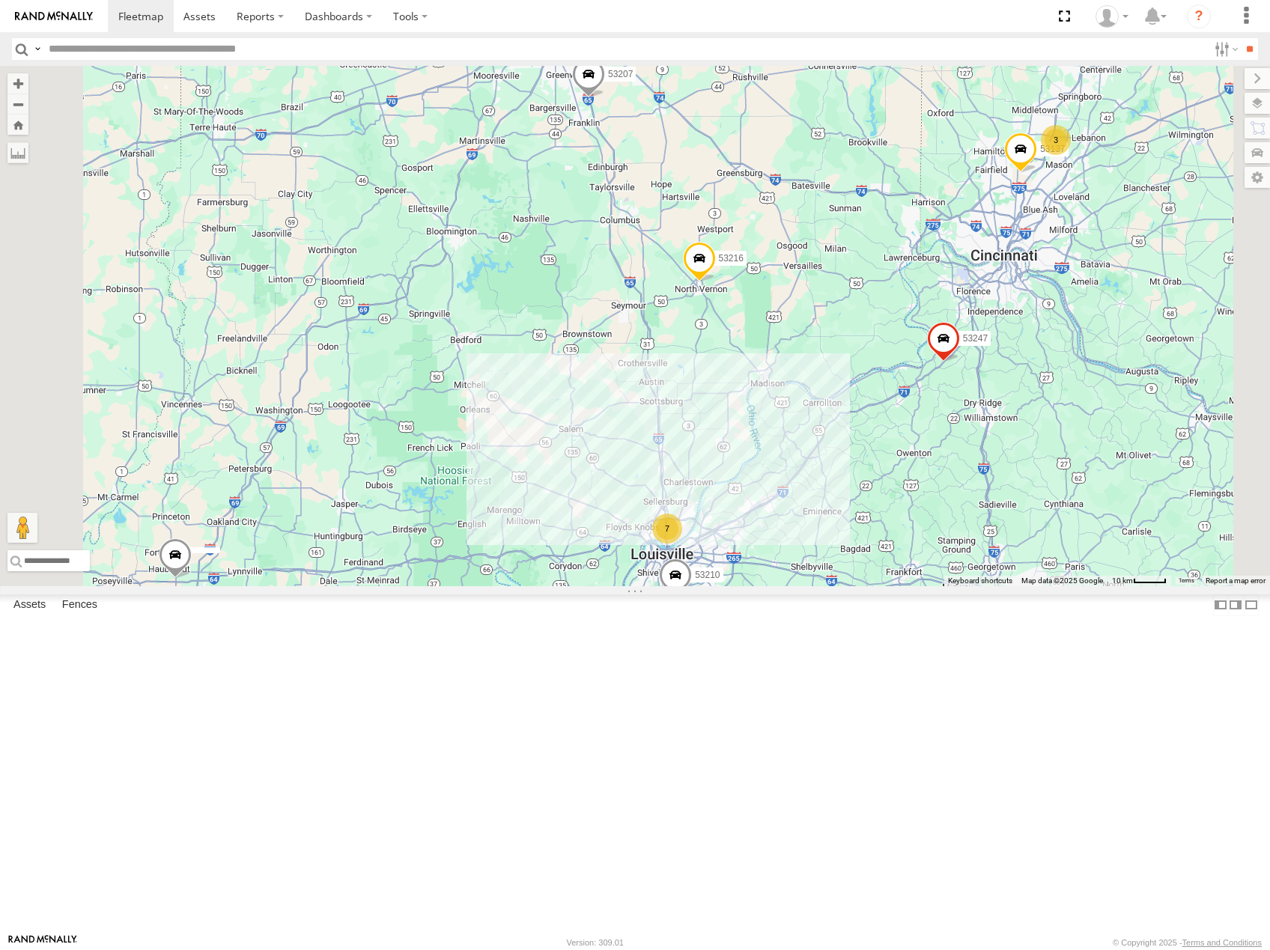
drag, startPoint x: 905, startPoint y: 582, endPoint x: 904, endPoint y: 449, distance: 132.5
click at [904, 449] on div "53216 53279 53247 53275 53103 53207 53253 53141 53264 53134 53288 53149 53225 5…" at bounding box center [635, 326] width 1270 height 520
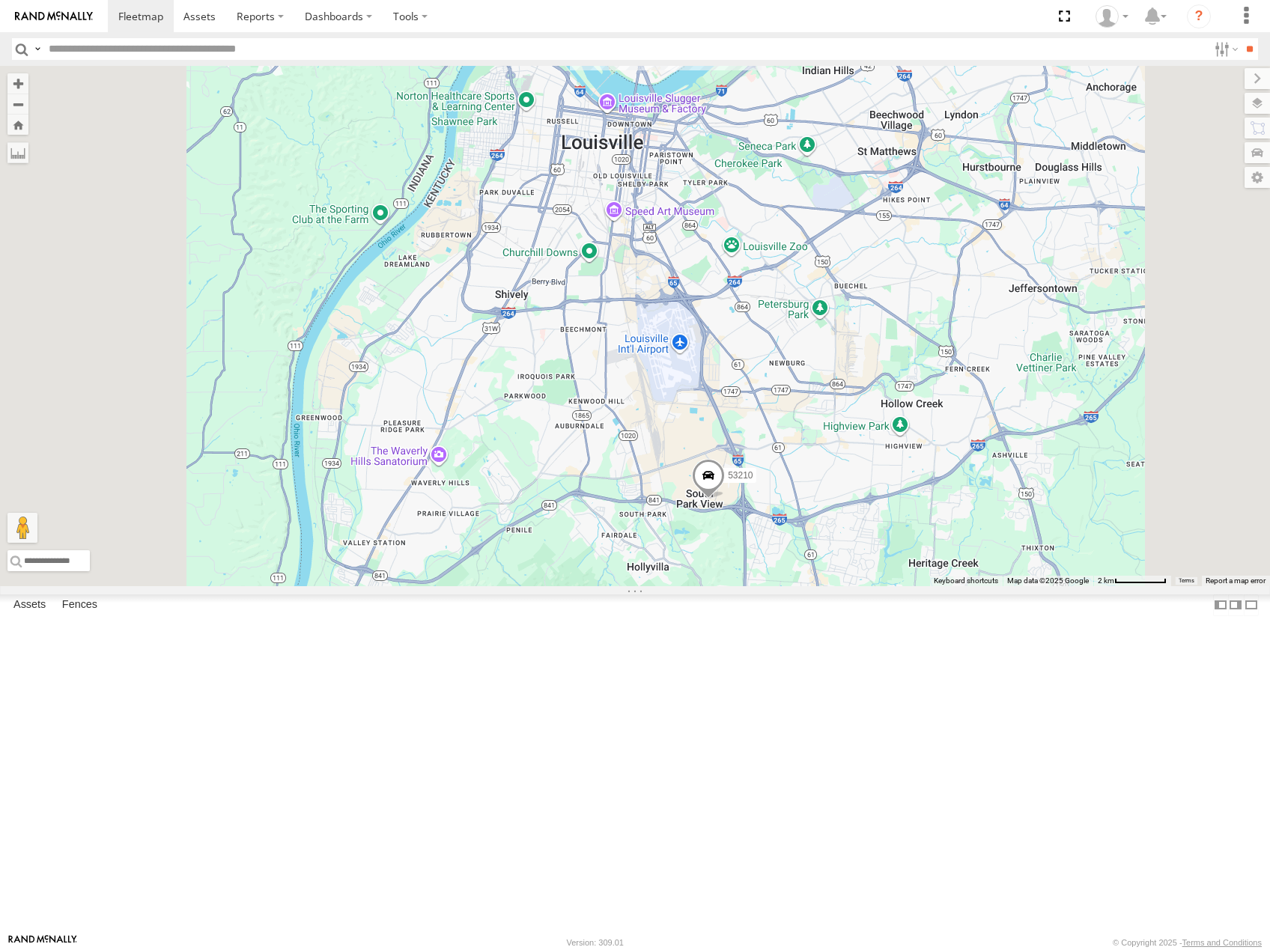
drag, startPoint x: 831, startPoint y: 314, endPoint x: 850, endPoint y: 553, distance: 240.3
click at [850, 553] on div "53216 53279 53247 53275 53103 53207 53253 53141 53264 53134 53288 53149 53225 5…" at bounding box center [635, 326] width 1270 height 520
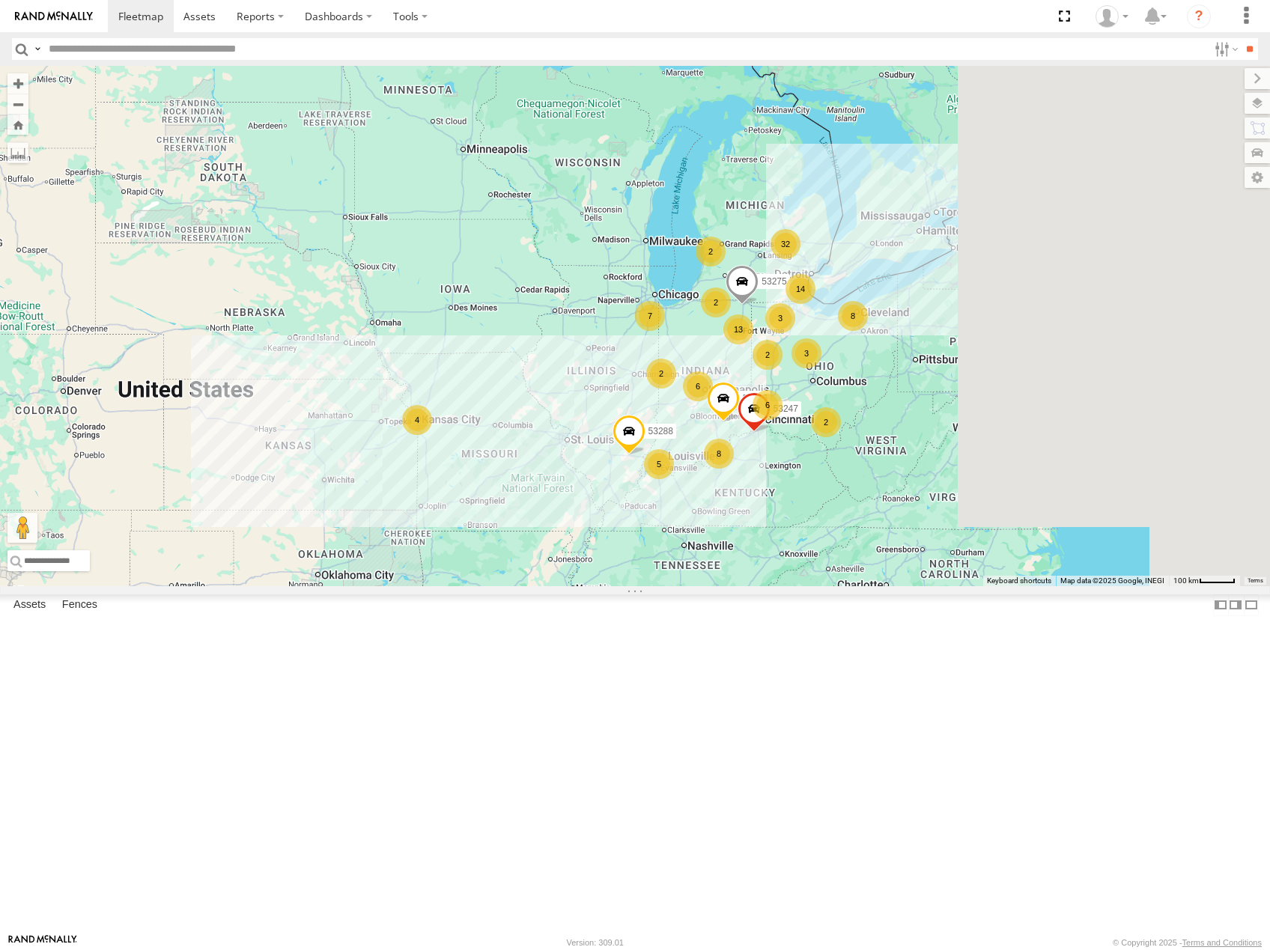
drag, startPoint x: 784, startPoint y: 434, endPoint x: 680, endPoint y: 547, distance: 153.7
click at [682, 550] on div "53216 53247 53275 53288 32 14 5 13 6 8 2 6 8 3 3 2 7 2 4 2 2" at bounding box center [635, 326] width 1270 height 520
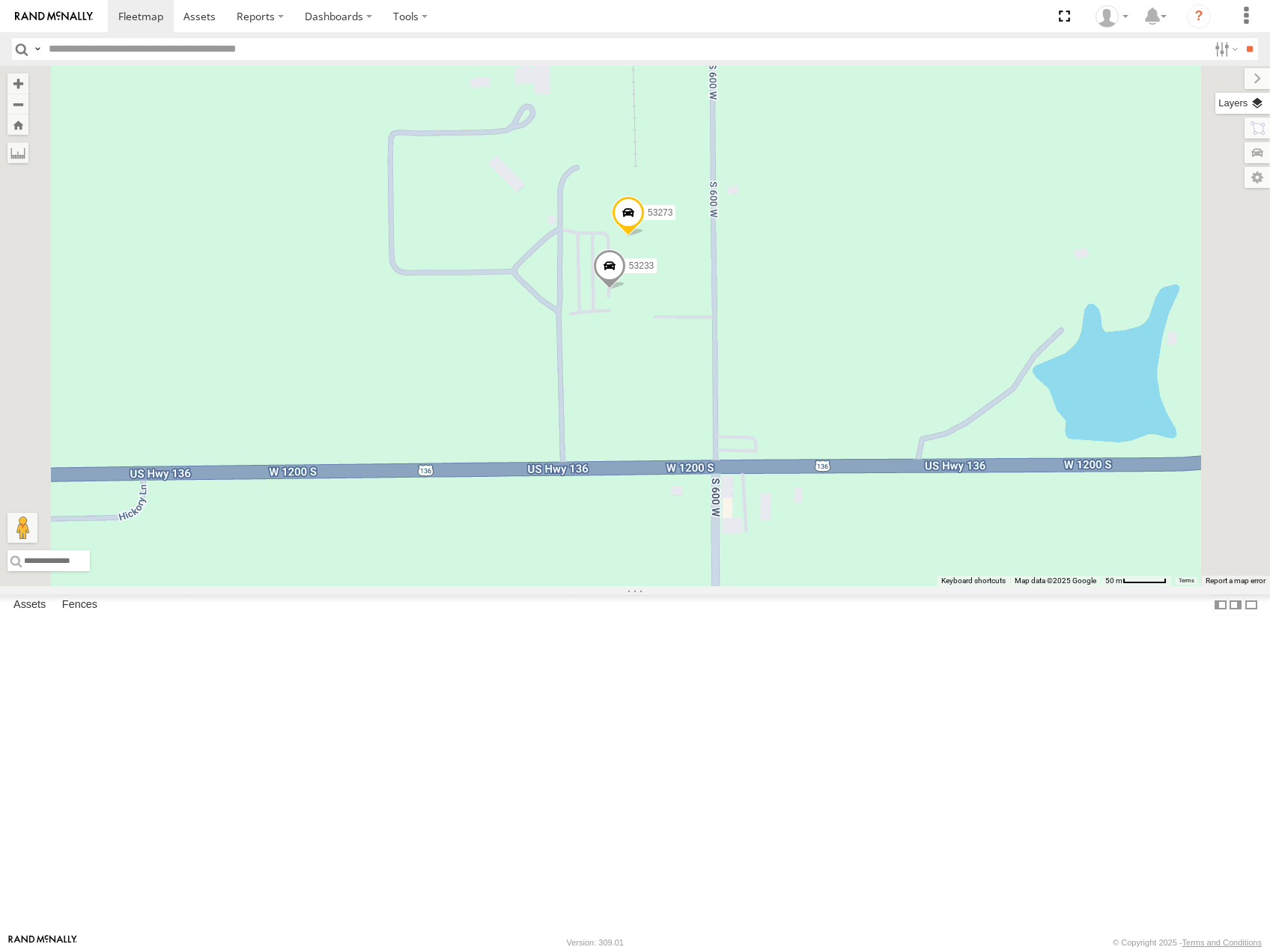
click at [1259, 102] on label at bounding box center [1242, 103] width 55 height 21
click at [0, 0] on span "Basemaps" at bounding box center [0, 0] width 0 height 0
click at [0, 0] on span "Satellite" at bounding box center [0, 0] width 0 height 0
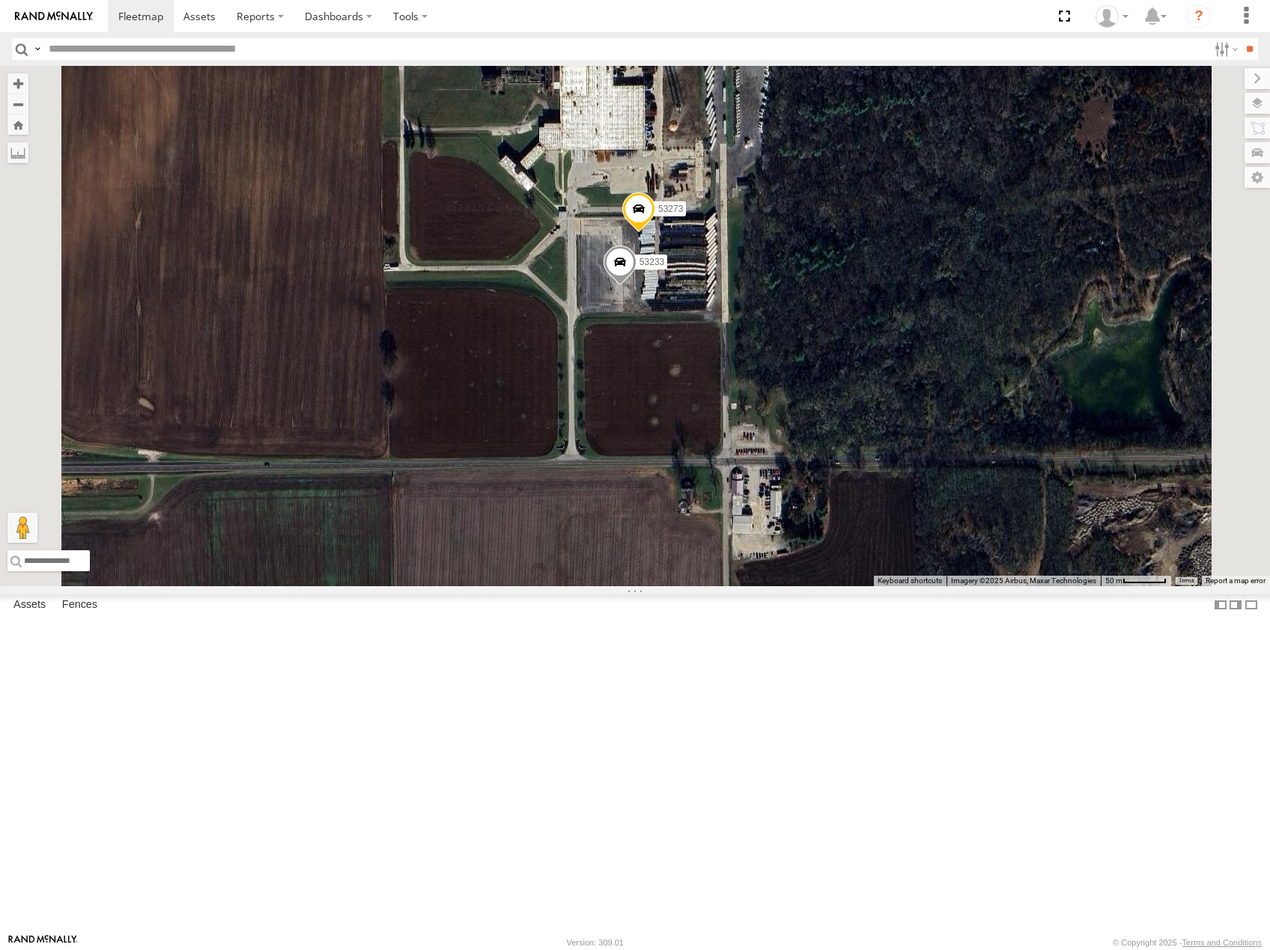
click at [636, 286] on span at bounding box center [619, 266] width 33 height 40
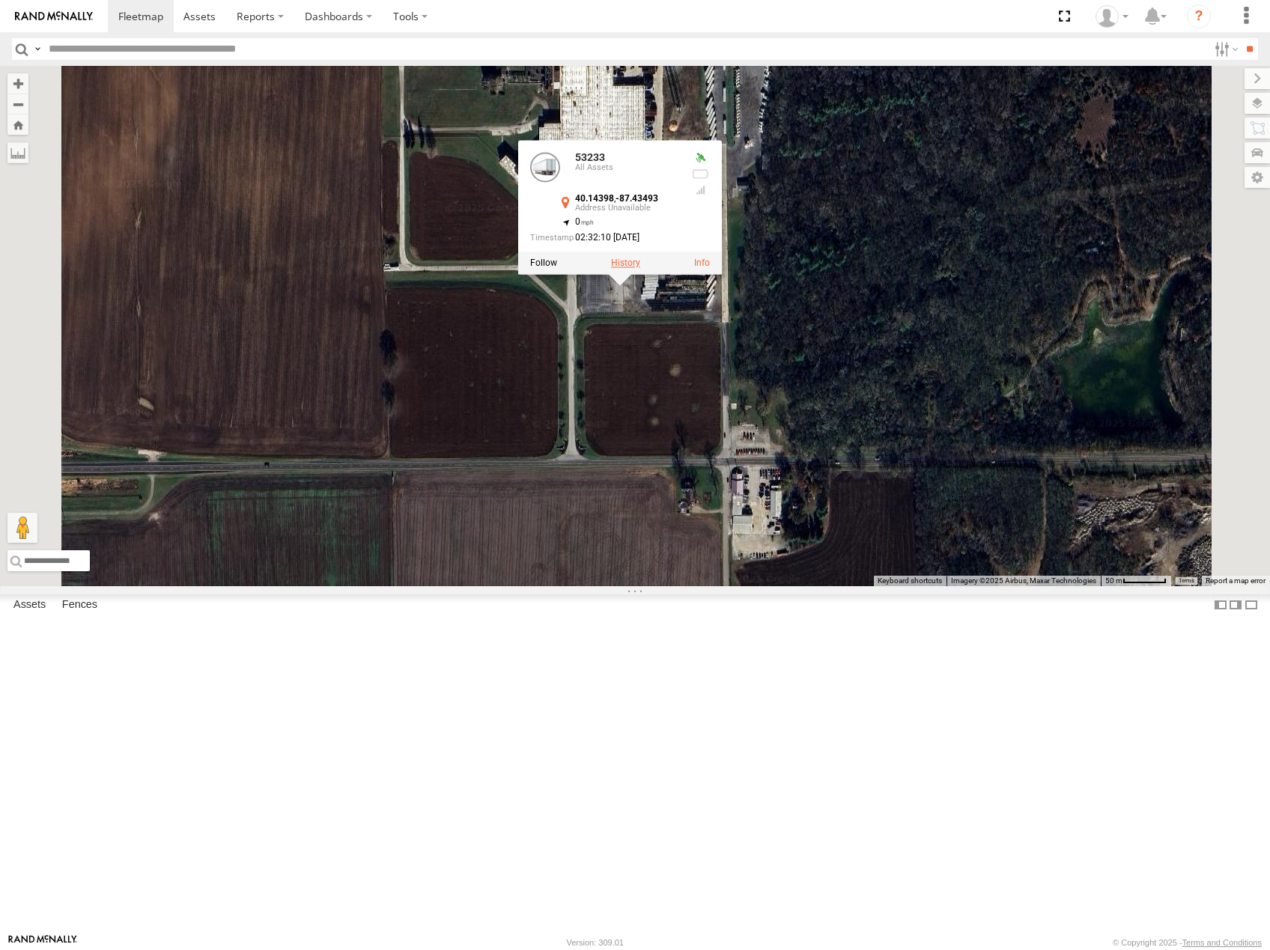
click at [640, 269] on label at bounding box center [625, 263] width 29 height 10
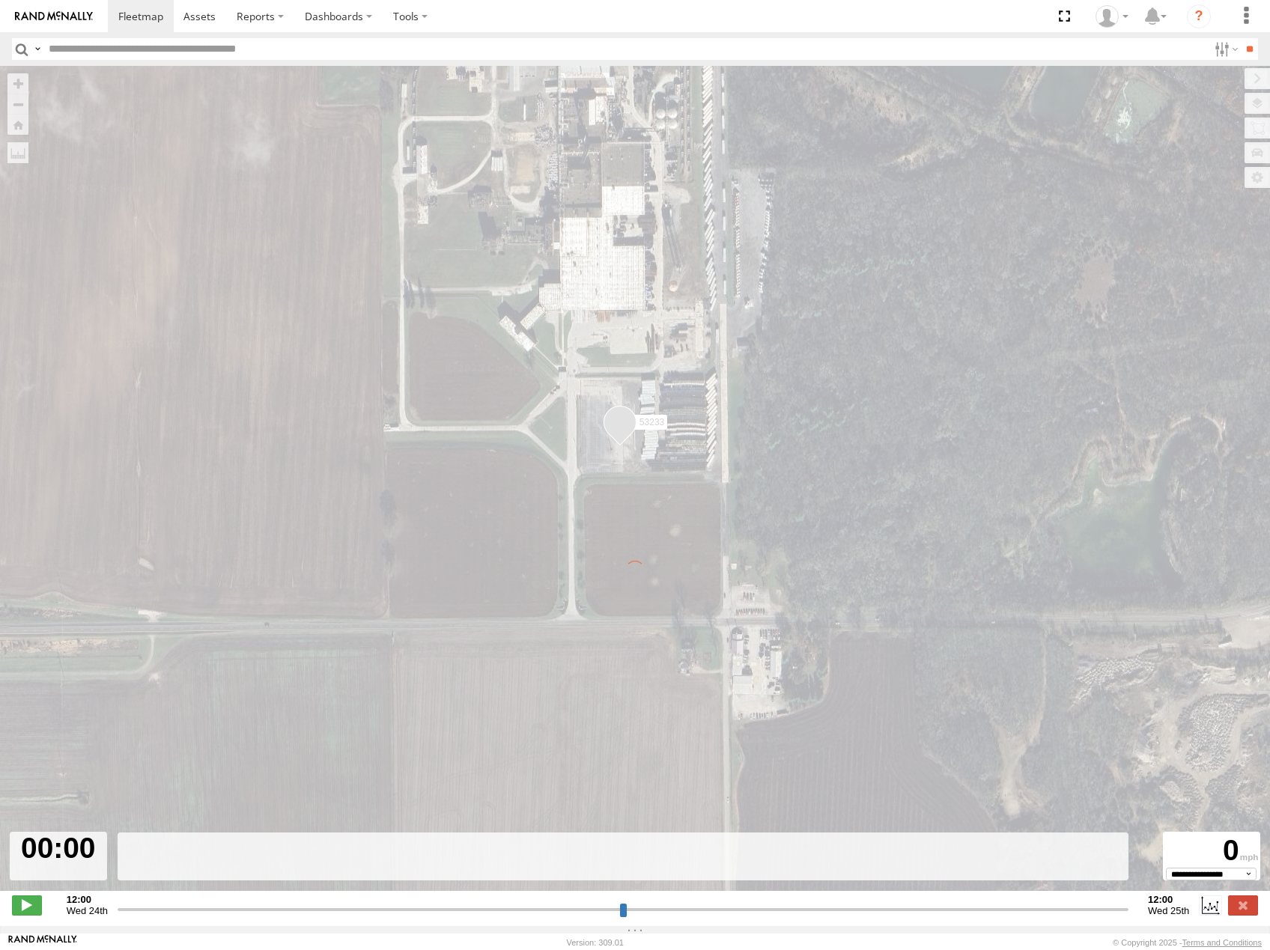
type input "**********"
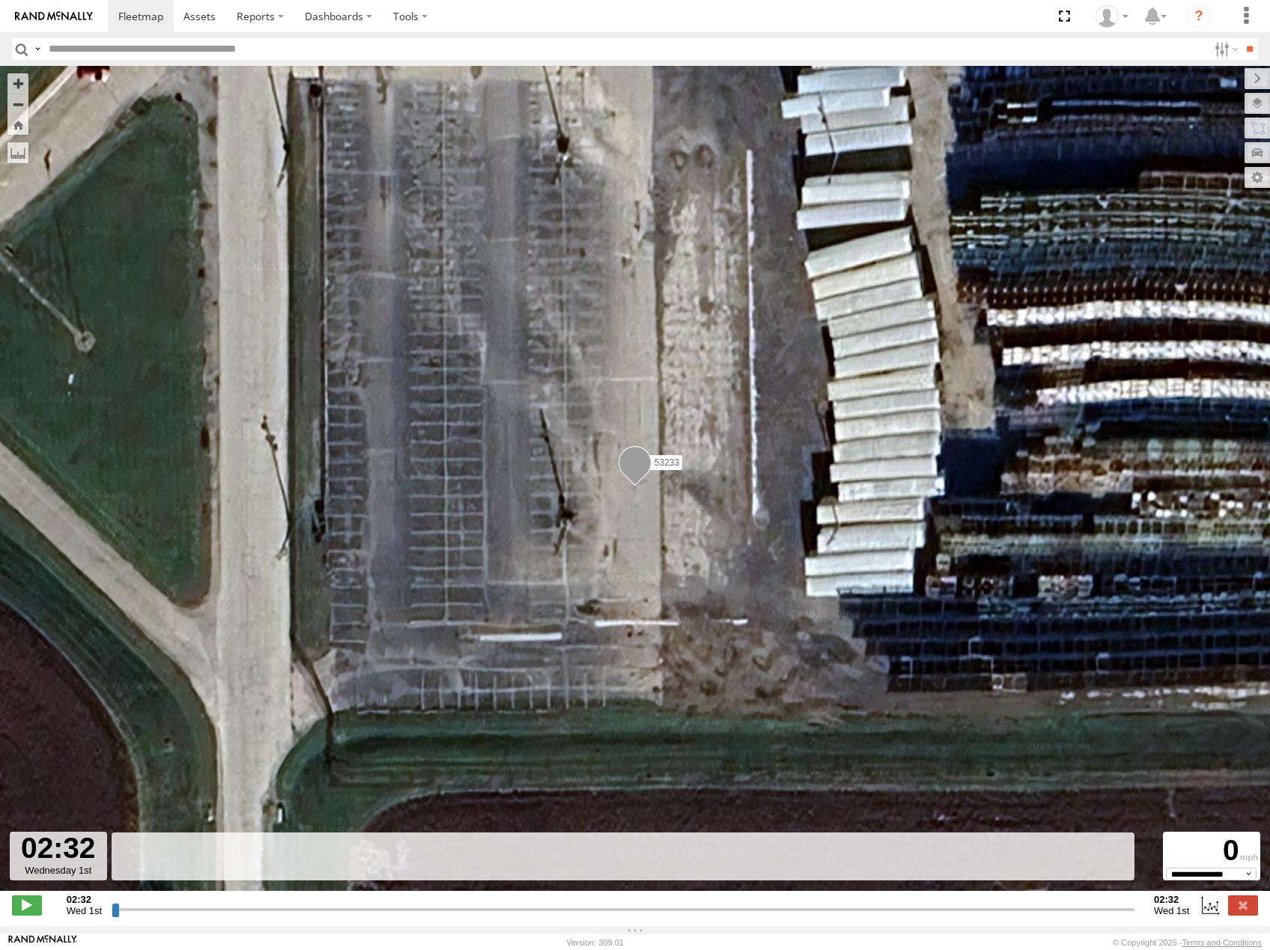
drag, startPoint x: 112, startPoint y: 917, endPoint x: 409, endPoint y: 875, distance: 299.4
click at [407, 902] on input "range" at bounding box center [623, 909] width 1023 height 14
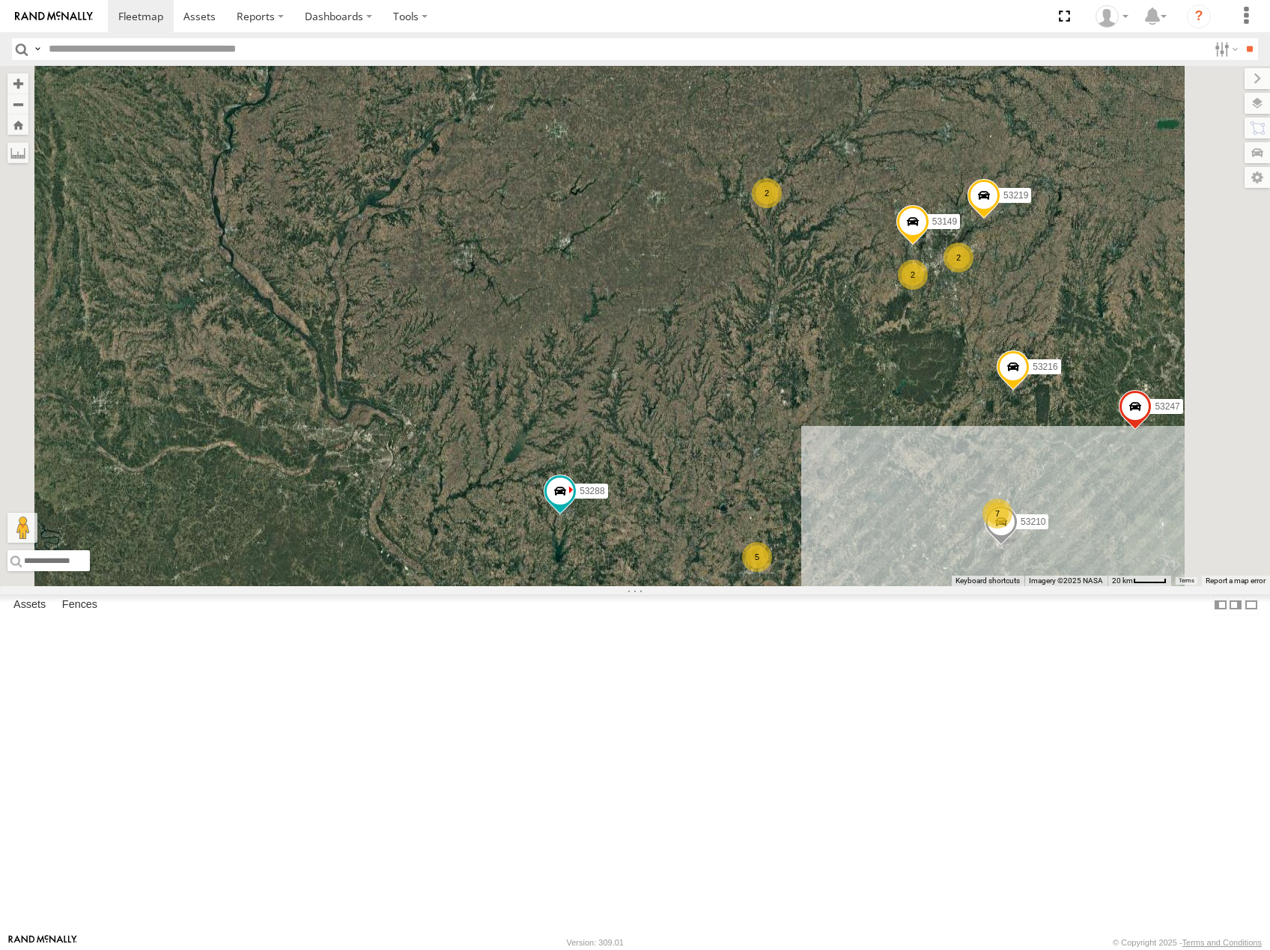
drag, startPoint x: 1047, startPoint y: 510, endPoint x: 918, endPoint y: 517, distance: 129.7
click at [919, 519] on div "53216 53247 53275 53288 53103 5 10 2 53149 7 53210 2 3 2 2 3 53219 53138 53240 …" at bounding box center [635, 326] width 1270 height 520
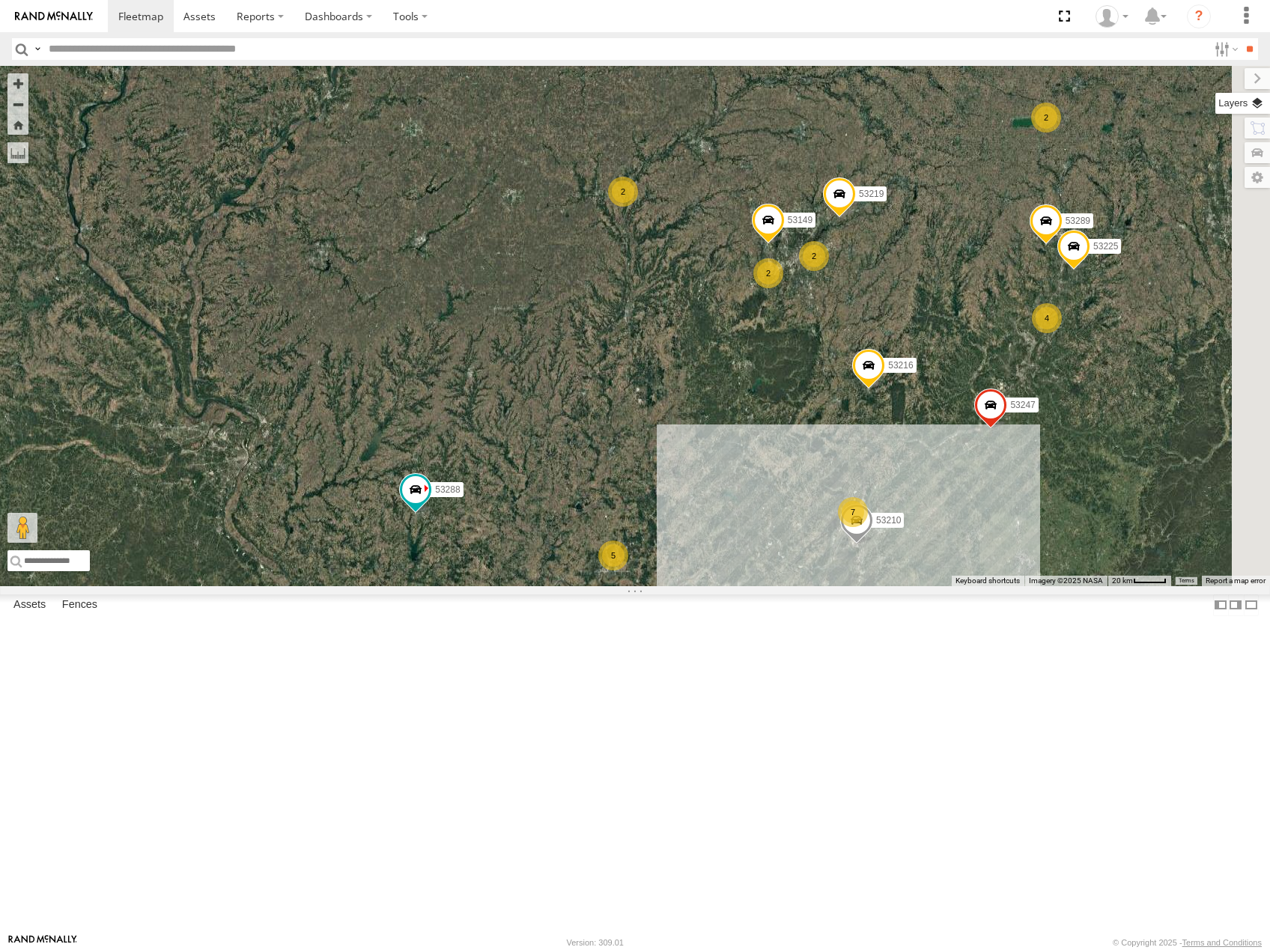
click at [1262, 100] on label at bounding box center [1242, 103] width 55 height 21
click at [0, 0] on span "Basemaps" at bounding box center [0, 0] width 0 height 0
click at [0, 0] on span "Roadmap" at bounding box center [0, 0] width 0 height 0
